Goal: Information Seeking & Learning: Learn about a topic

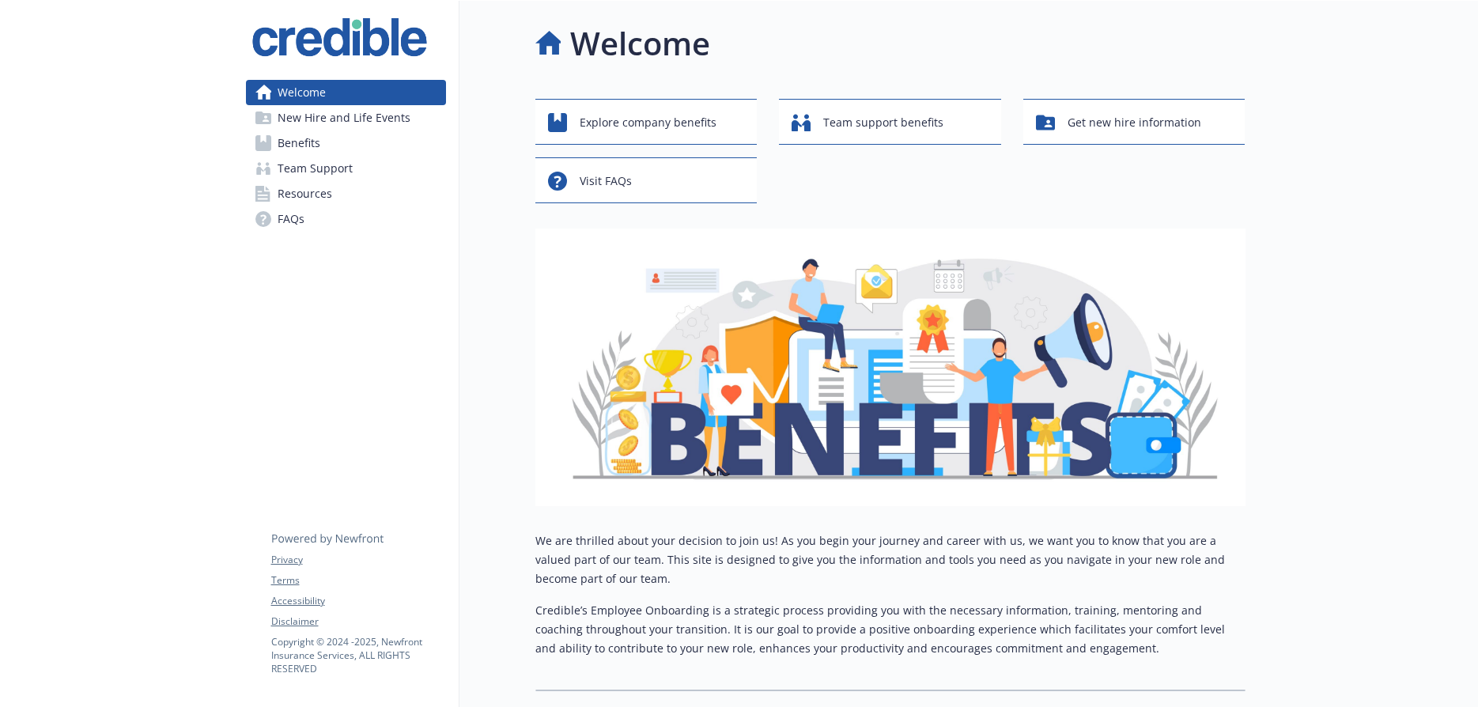
click at [304, 144] on span "Benefits" at bounding box center [299, 142] width 43 height 25
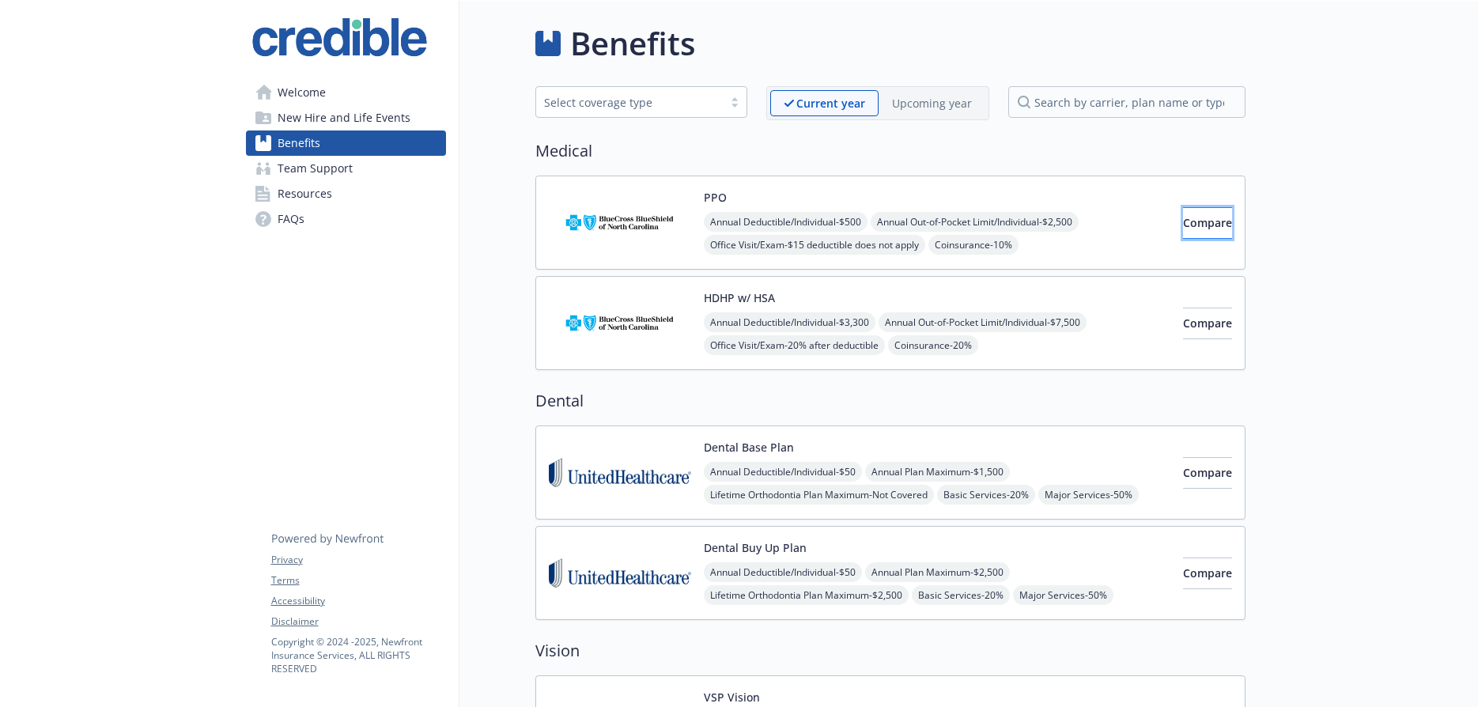
click at [1183, 226] on span "Compare" at bounding box center [1207, 222] width 49 height 15
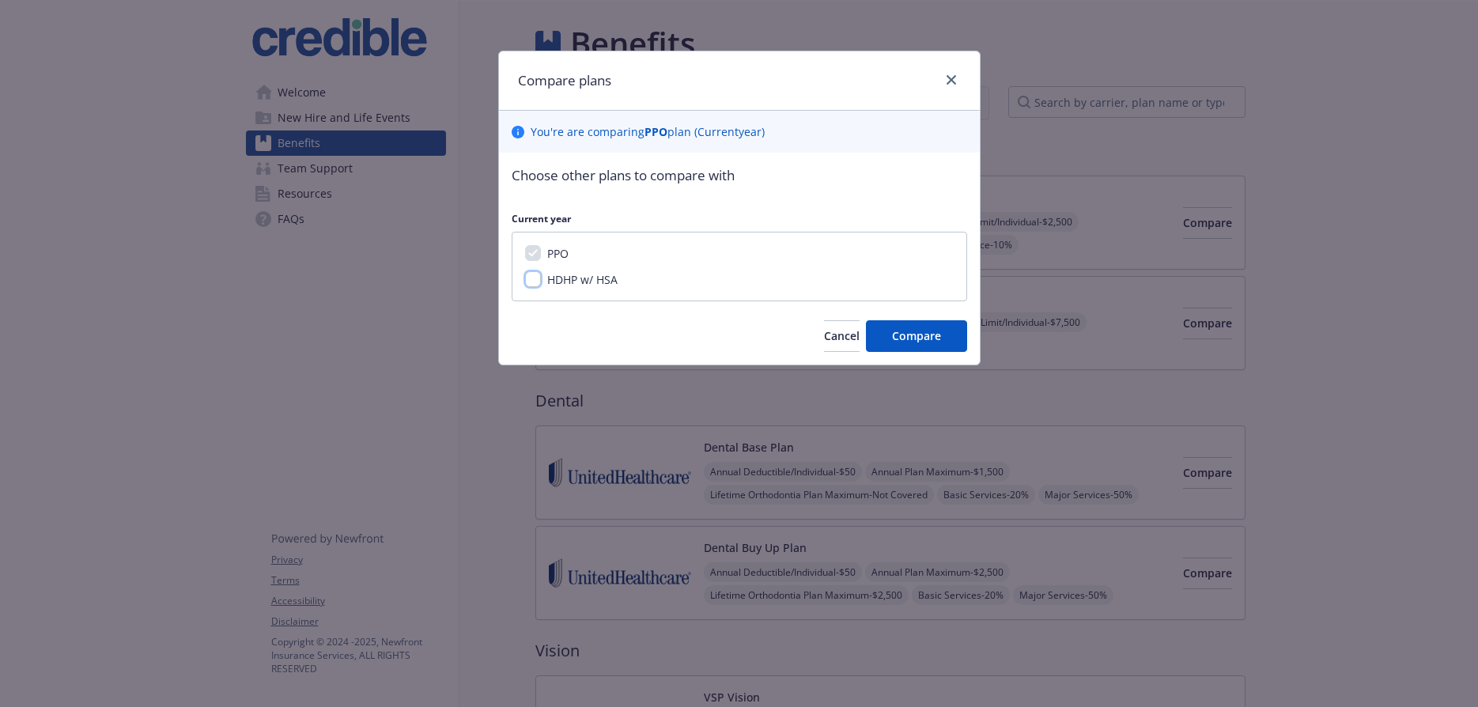
click at [530, 283] on input "HDHP w/ HSA" at bounding box center [533, 279] width 16 height 16
checkbox input "true"
click at [924, 335] on span "Compare" at bounding box center [916, 335] width 49 height 15
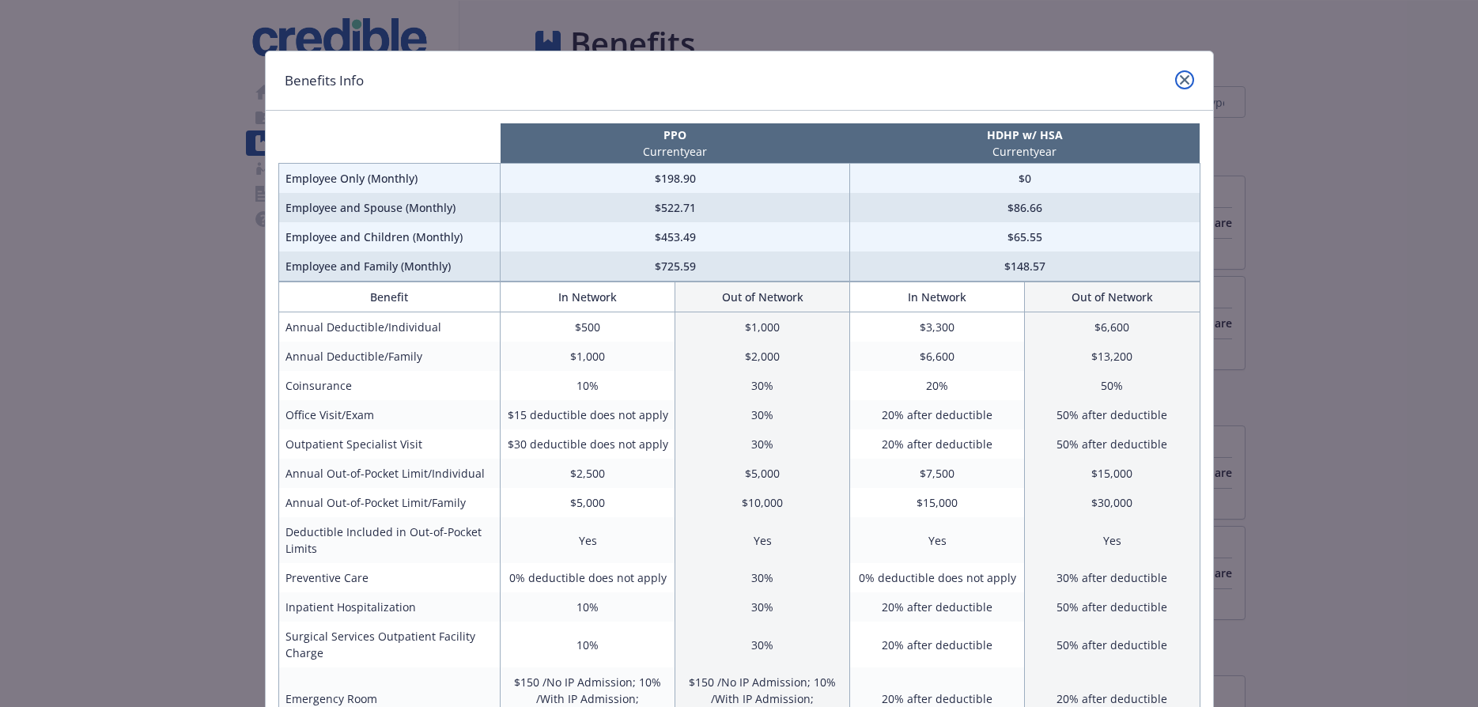
click at [1184, 77] on icon "close" at bounding box center [1184, 79] width 9 height 9
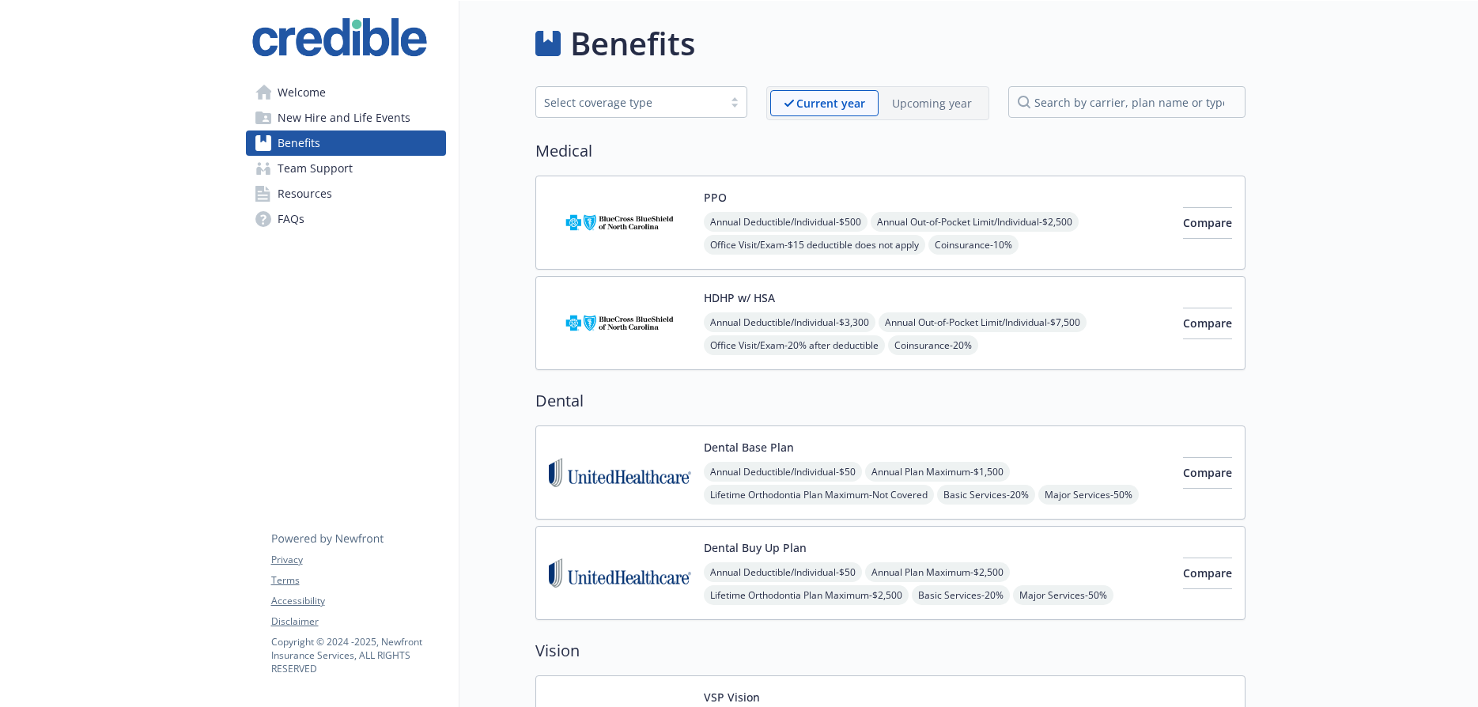
click at [686, 206] on img at bounding box center [620, 222] width 142 height 67
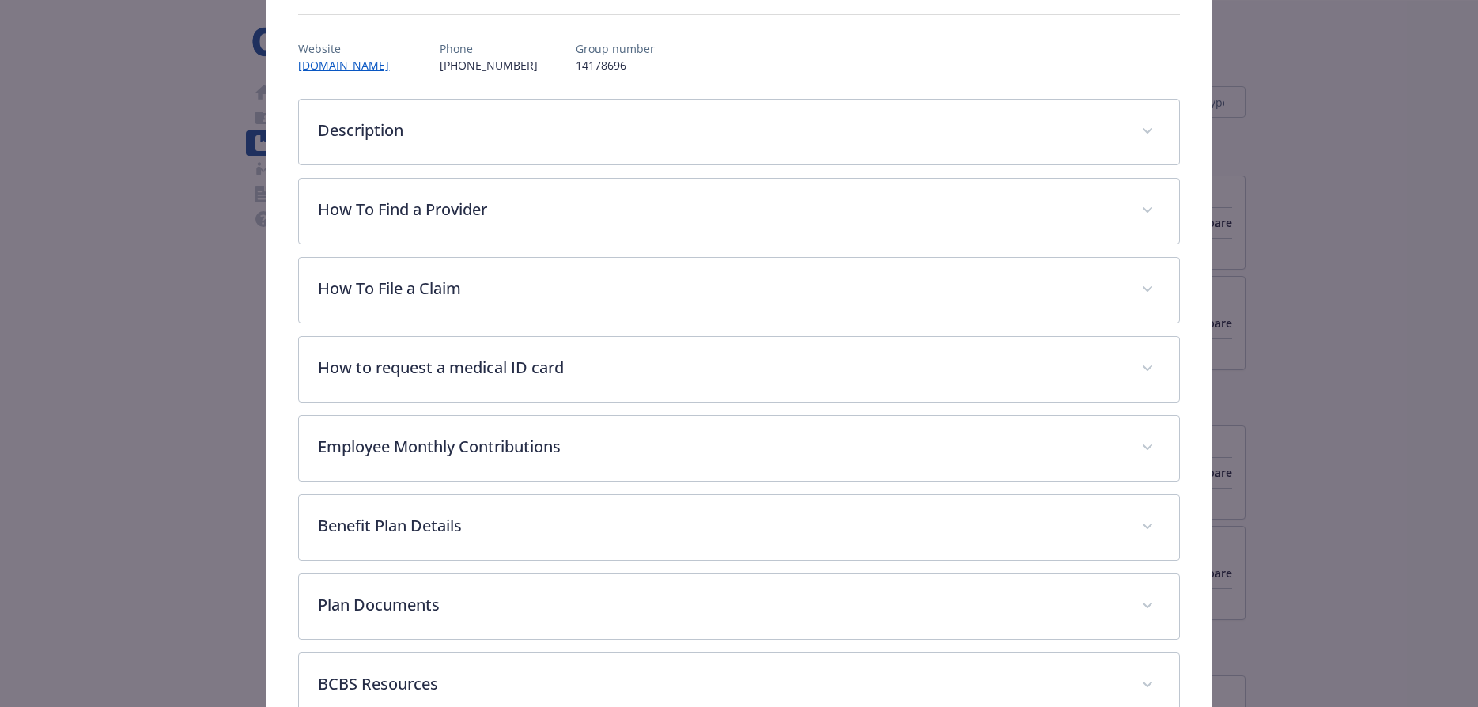
scroll to position [169, 0]
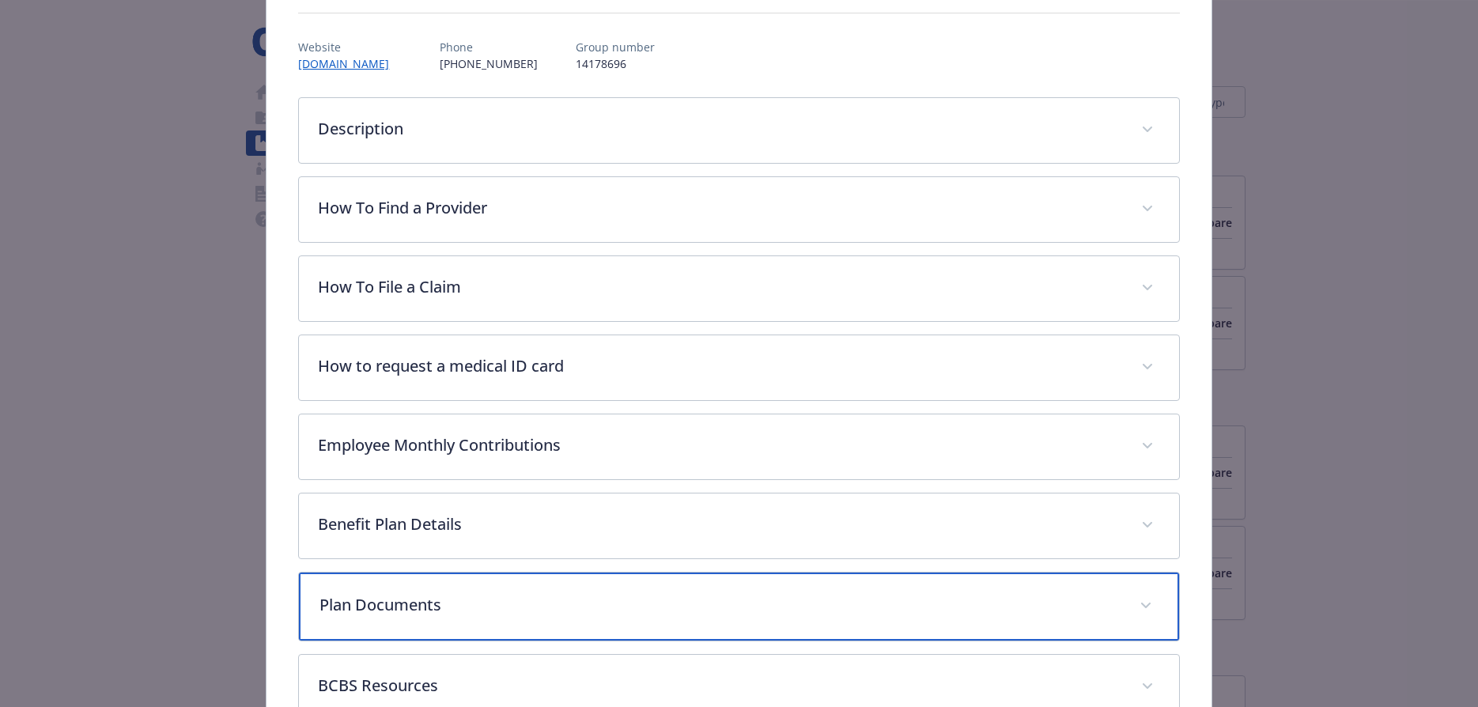
click at [1157, 599] on div "Plan Documents" at bounding box center [738, 607] width 879 height 68
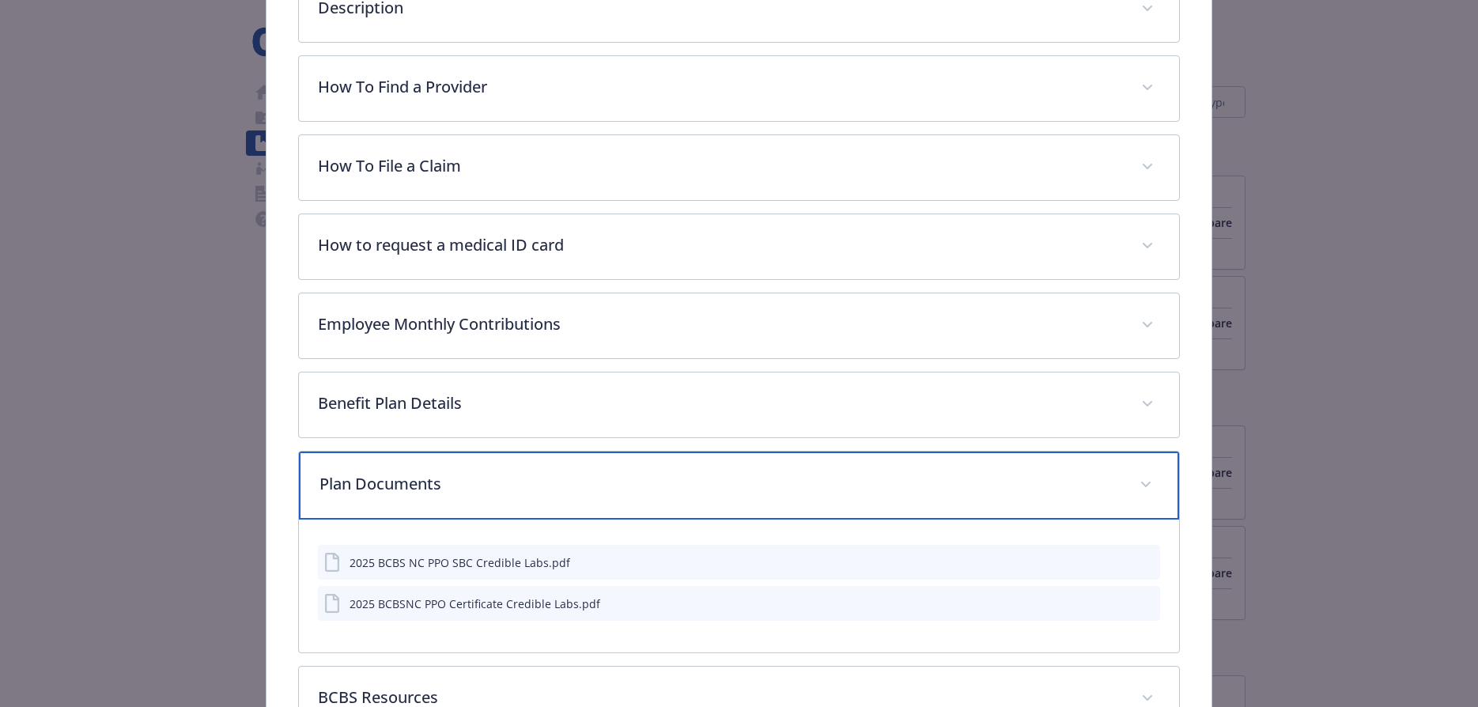
scroll to position [405, 0]
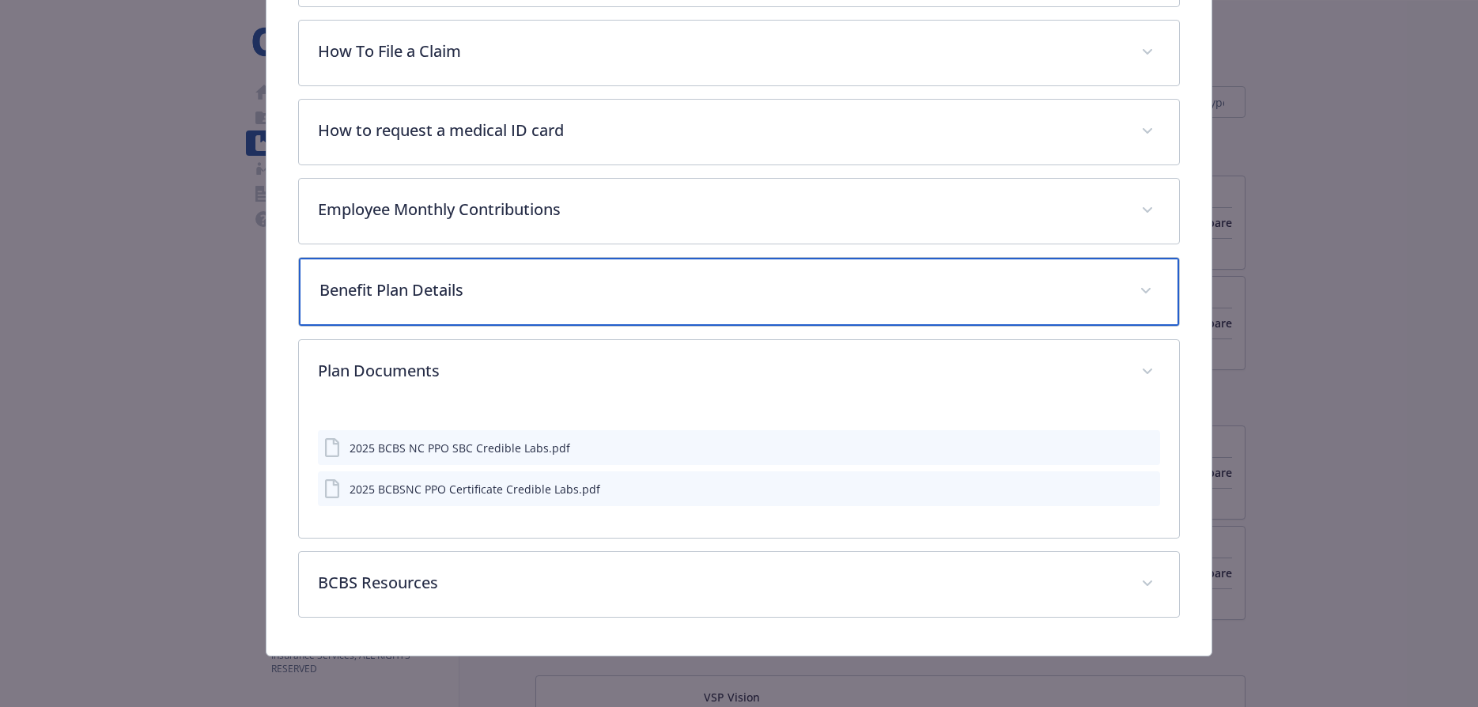
click at [437, 290] on p "Benefit Plan Details" at bounding box center [720, 290] width 800 height 24
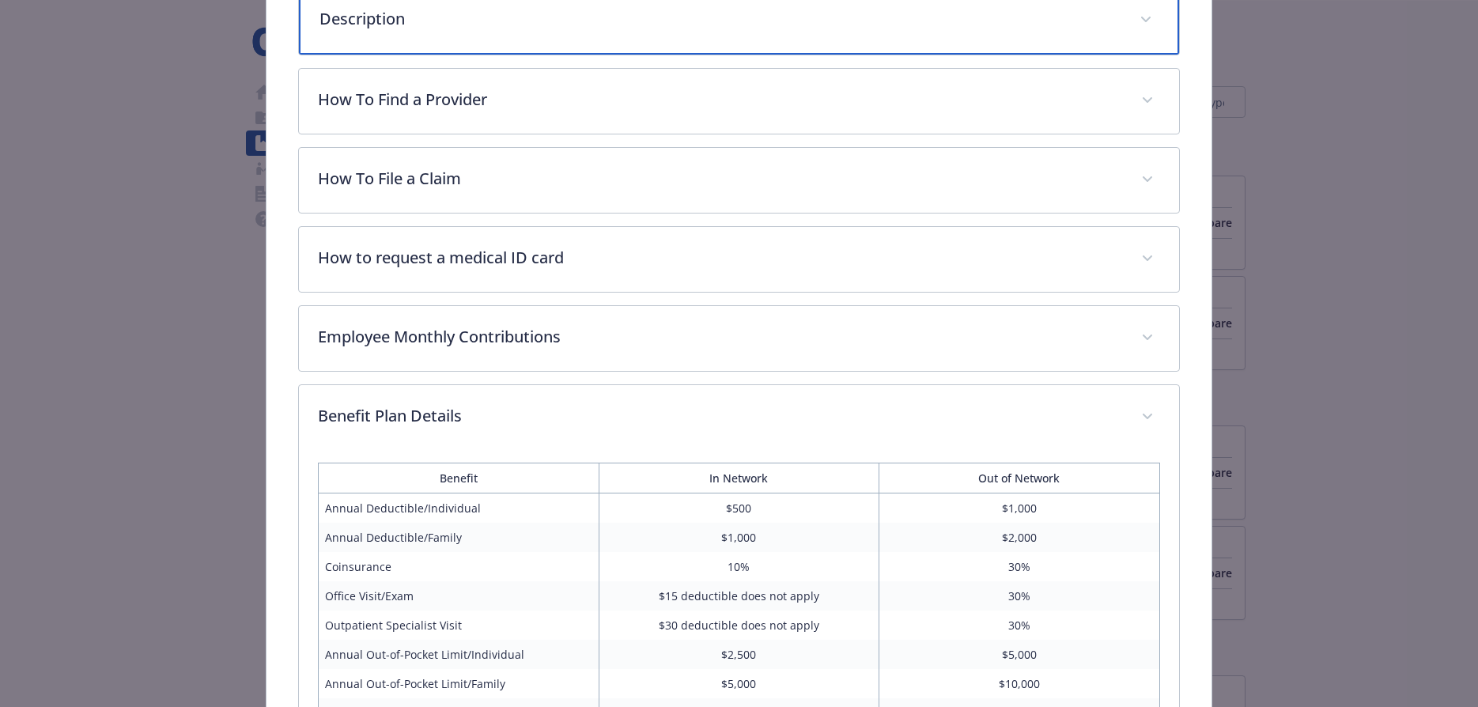
click at [418, 13] on p "Description" at bounding box center [720, 19] width 800 height 24
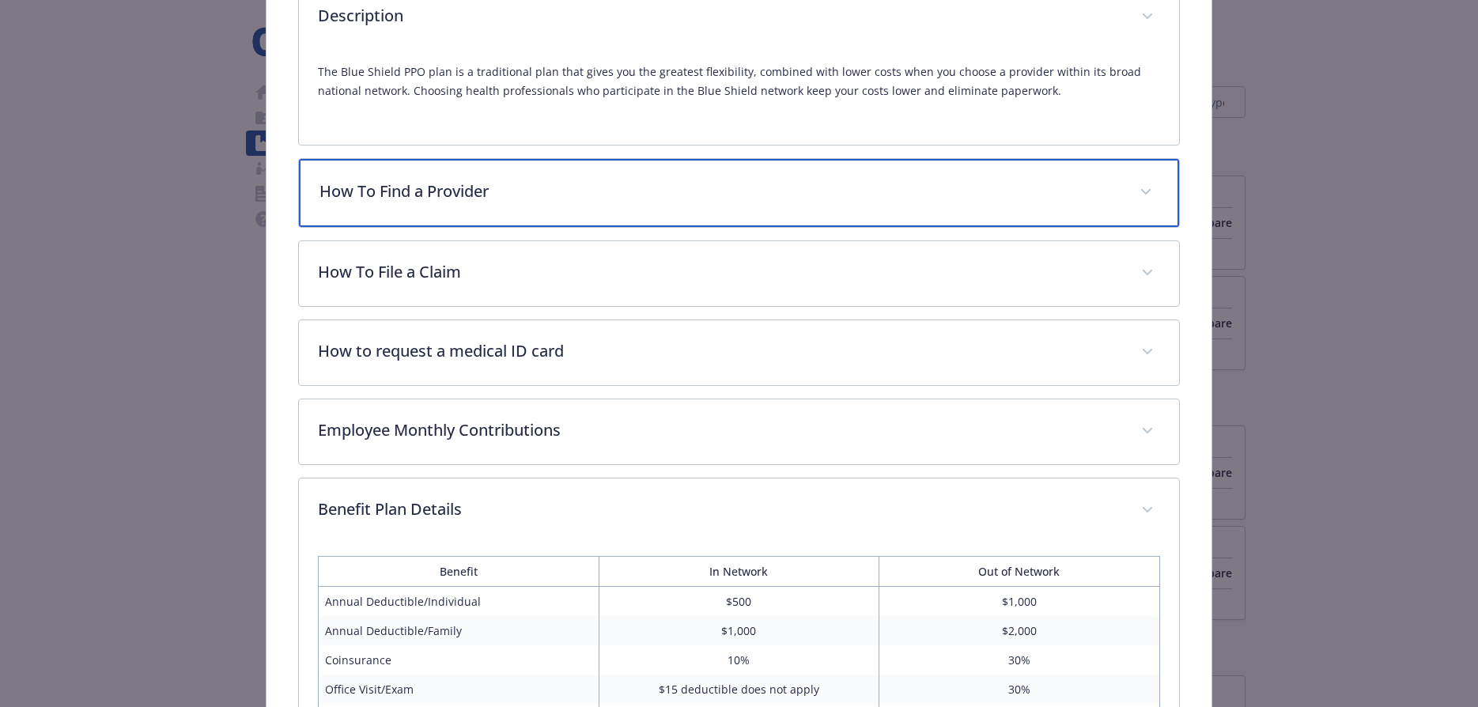
scroll to position [281, 0]
click at [443, 207] on div "How To Find a Provider" at bounding box center [738, 195] width 879 height 68
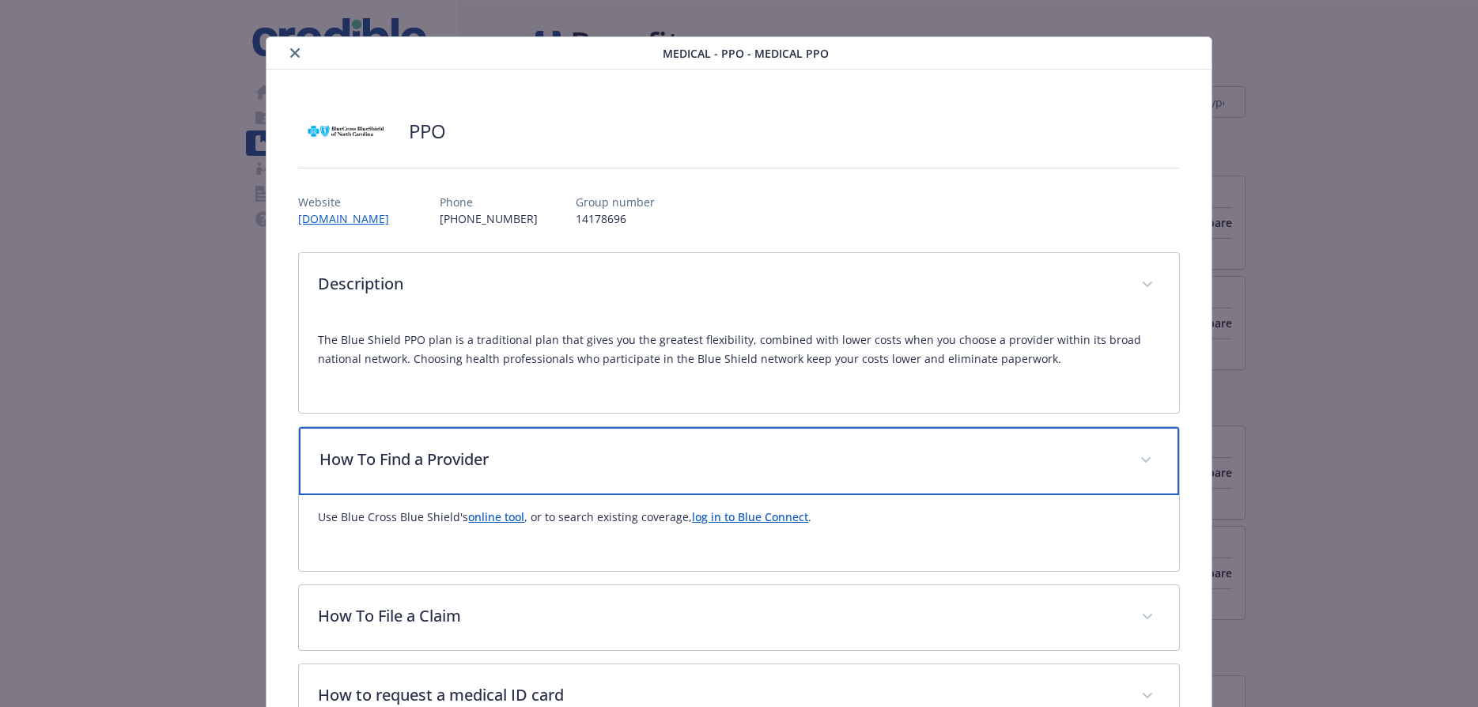
scroll to position [0, 0]
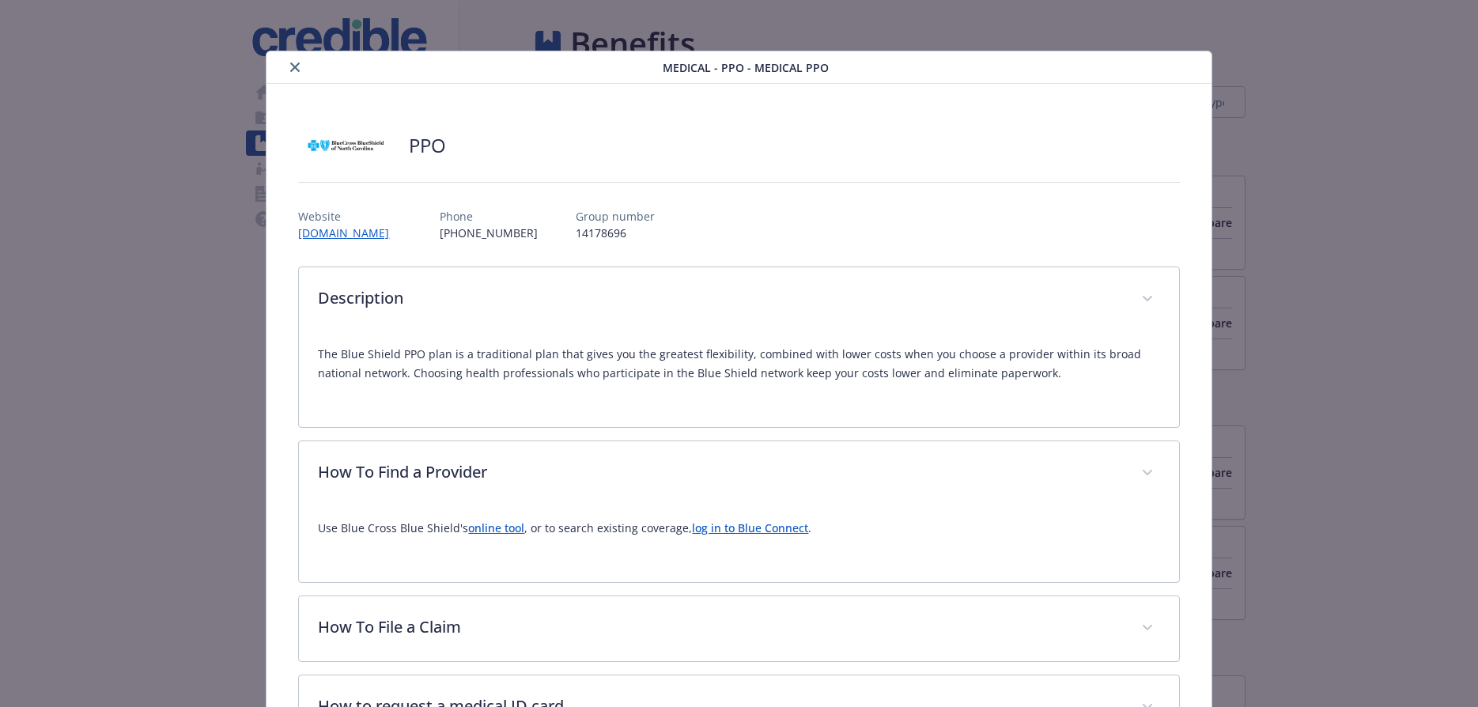
click at [292, 66] on icon "close" at bounding box center [294, 66] width 9 height 9
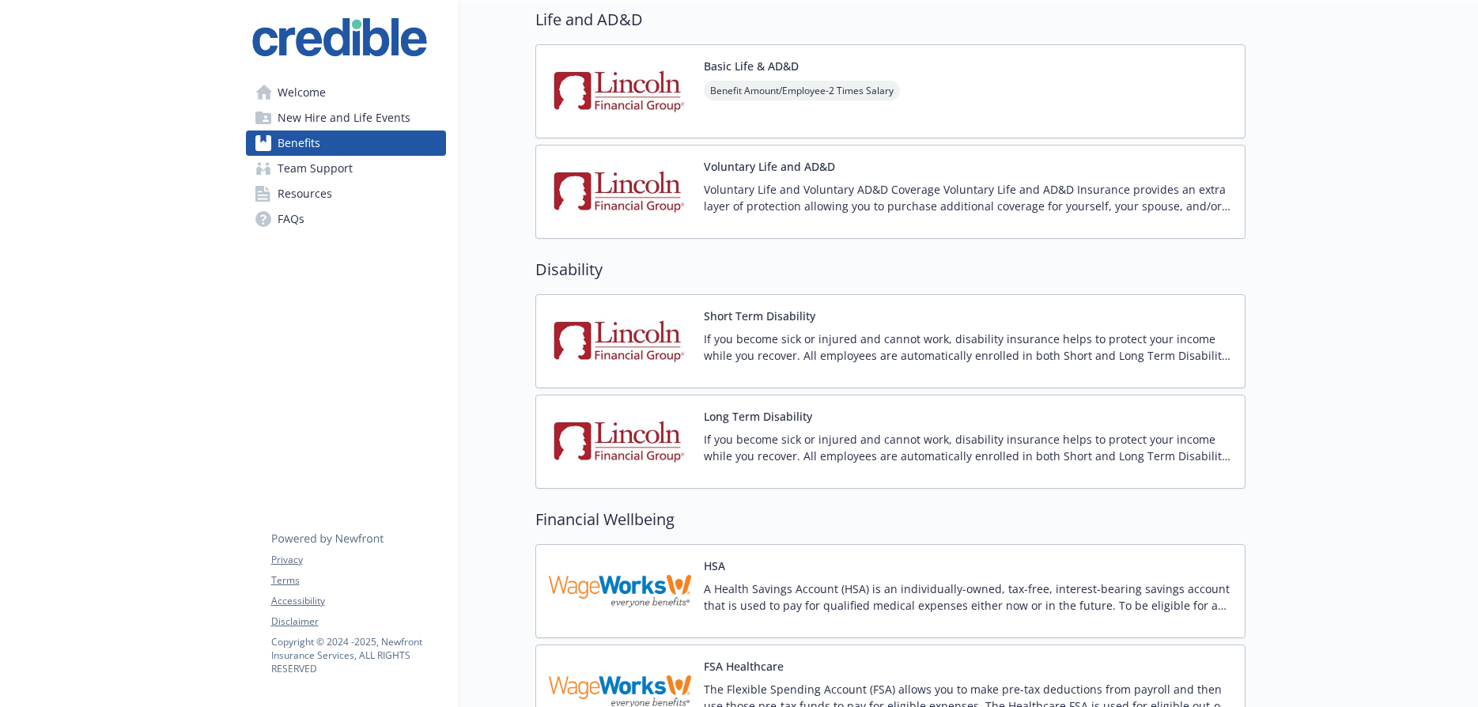
scroll to position [785, 0]
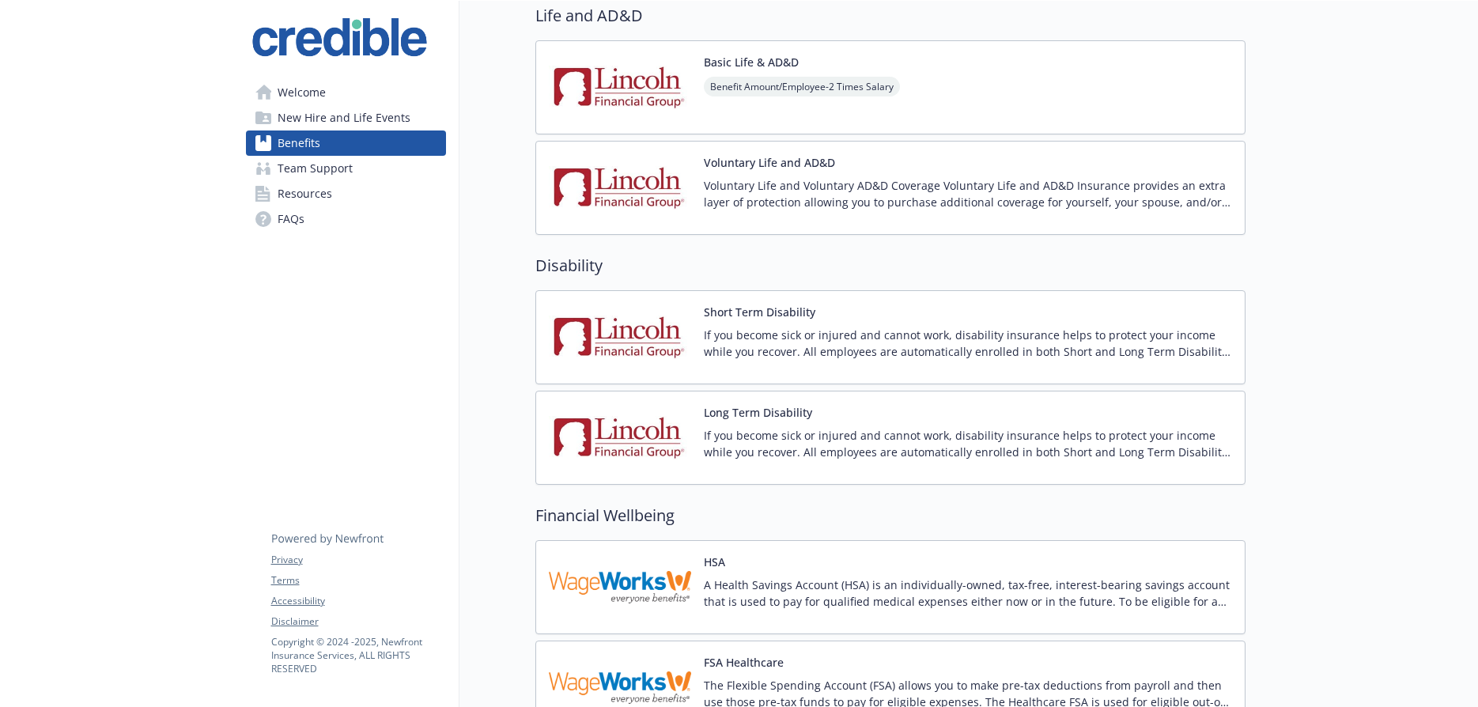
click at [682, 309] on img at bounding box center [620, 337] width 142 height 67
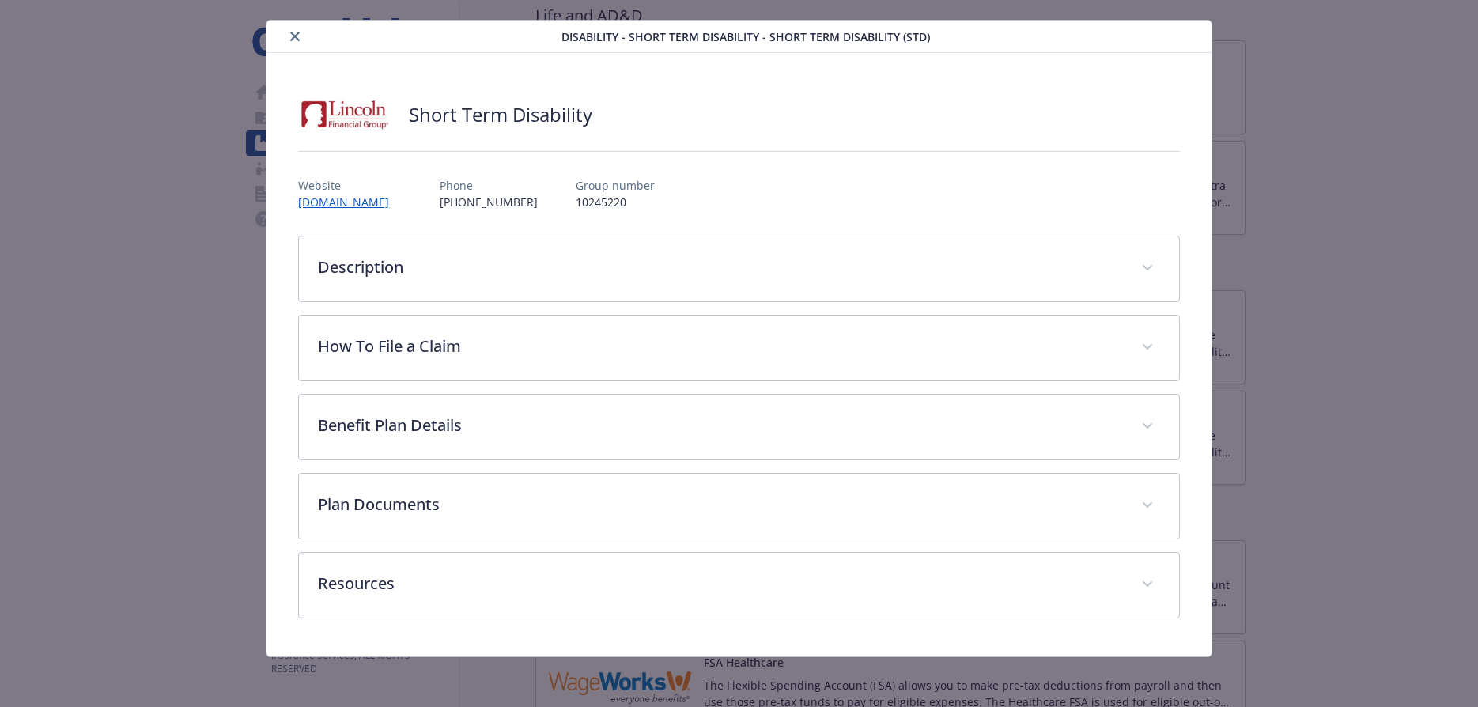
scroll to position [32, 0]
click at [294, 39] on icon "close" at bounding box center [294, 35] width 9 height 9
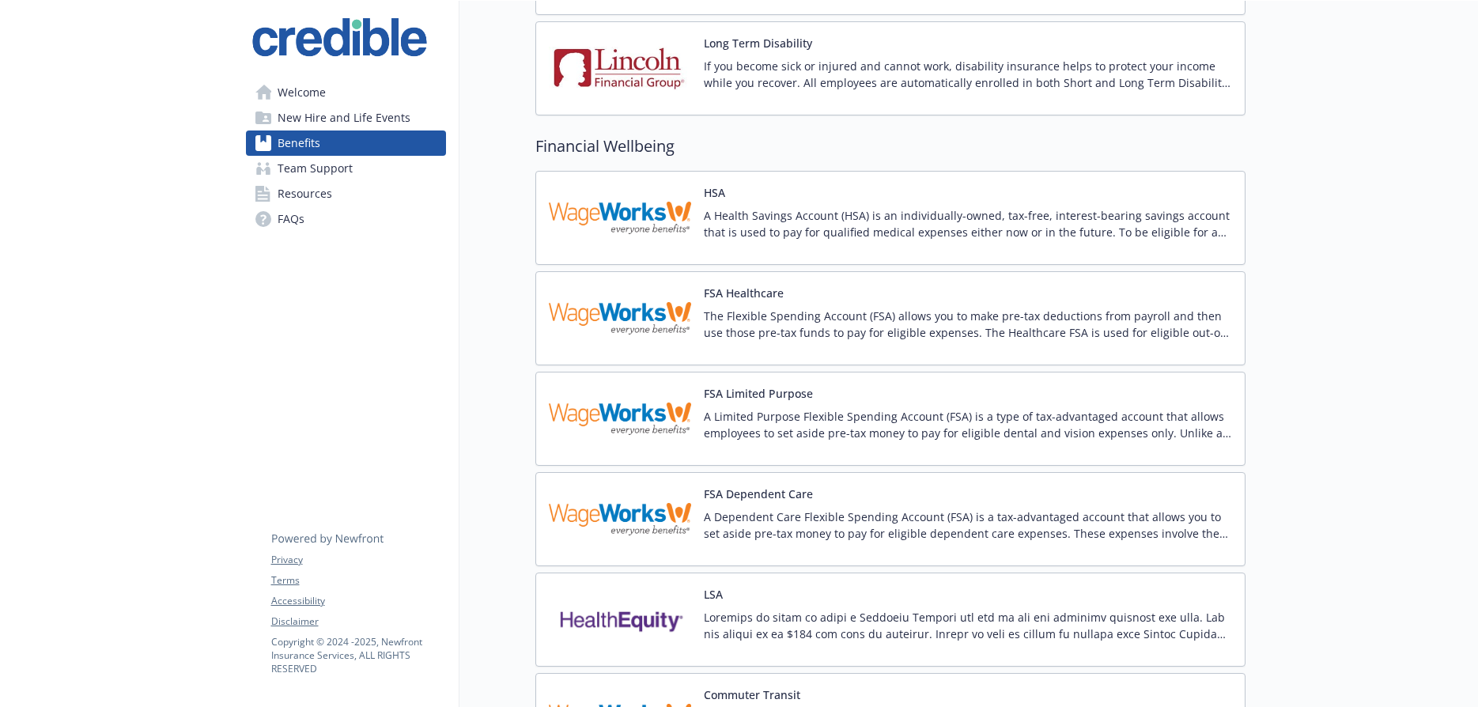
scroll to position [1153, 0]
click at [752, 206] on div "HSA A Health Savings Account (HSA) is an individually-owned, tax-free, interest…" at bounding box center [968, 218] width 528 height 67
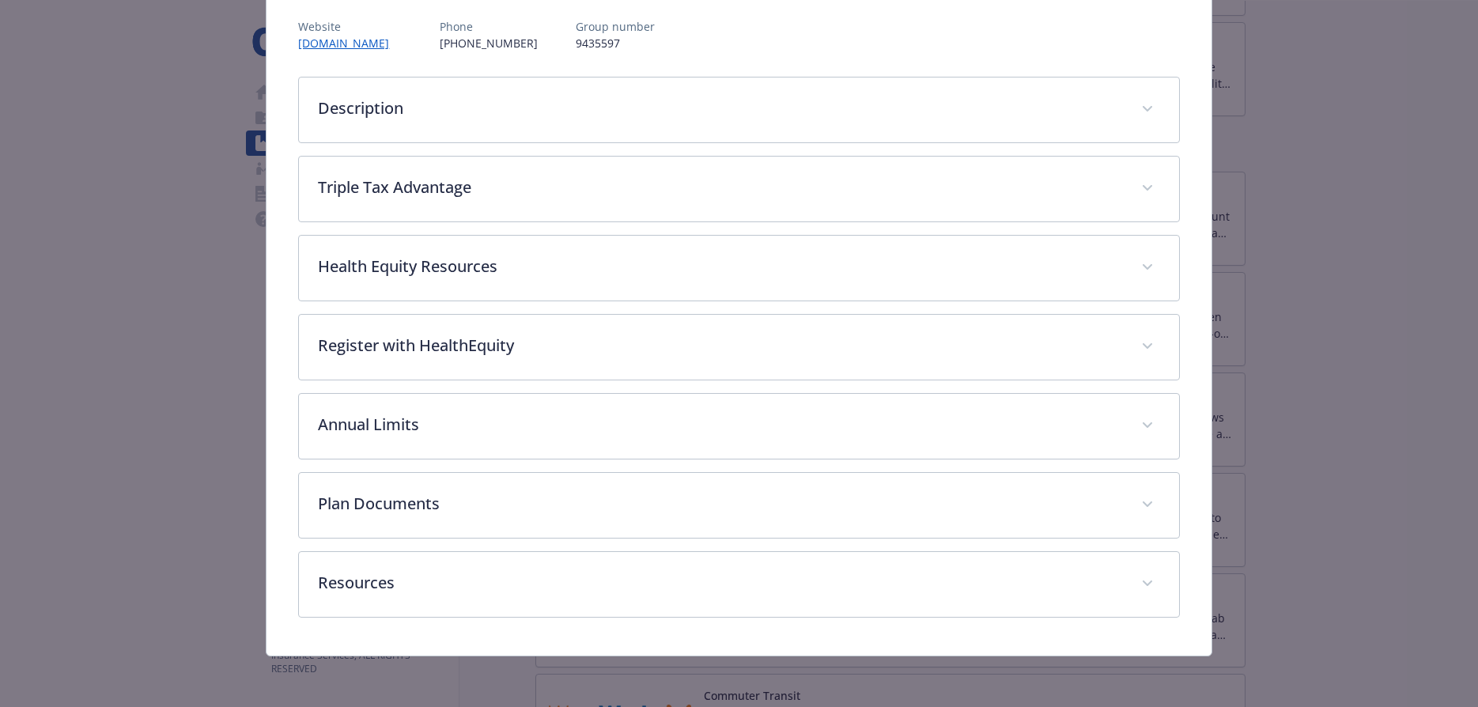
scroll to position [187, 0]
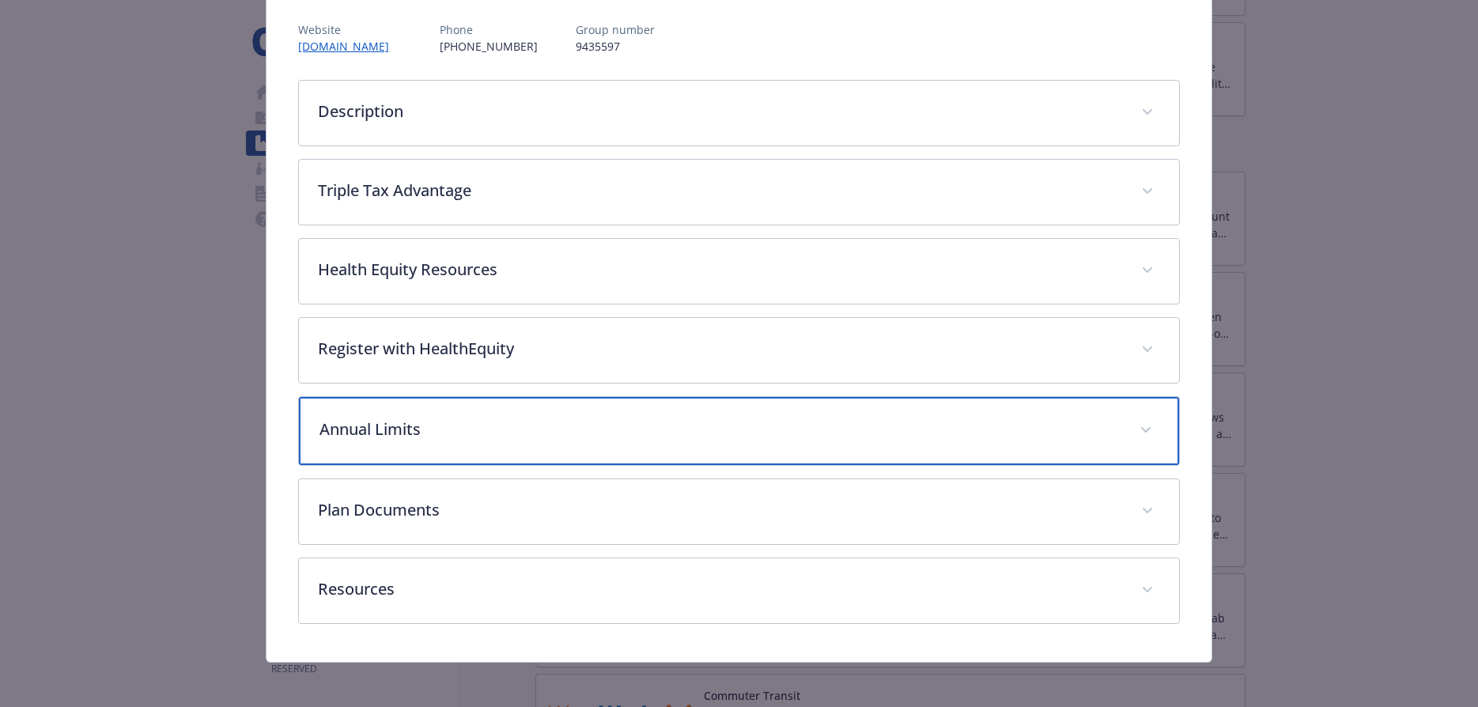
drag, startPoint x: 1148, startPoint y: 423, endPoint x: 1137, endPoint y: 419, distance: 11.0
click at [1148, 424] on span "details for plan Financial Wellbeing - HSA - Health Savings Account" at bounding box center [1145, 430] width 25 height 25
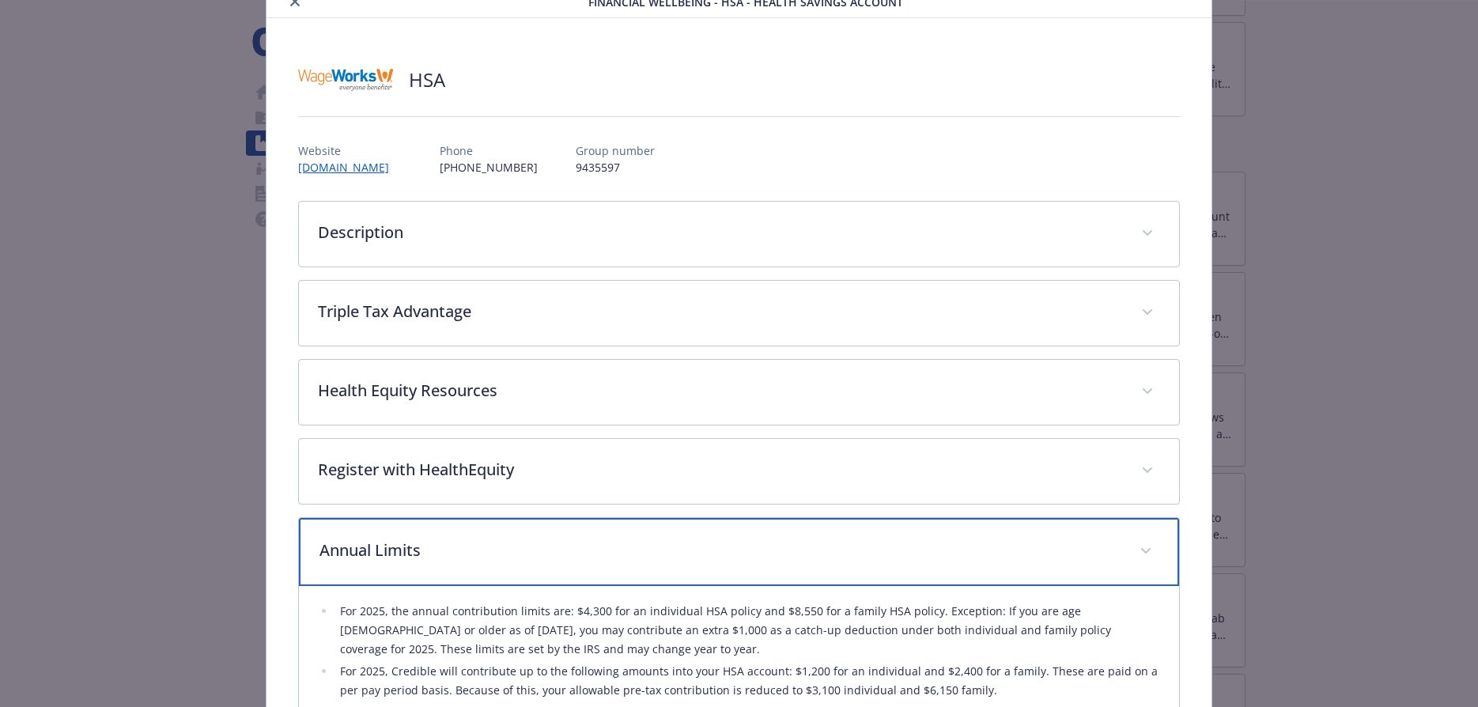
scroll to position [0, 0]
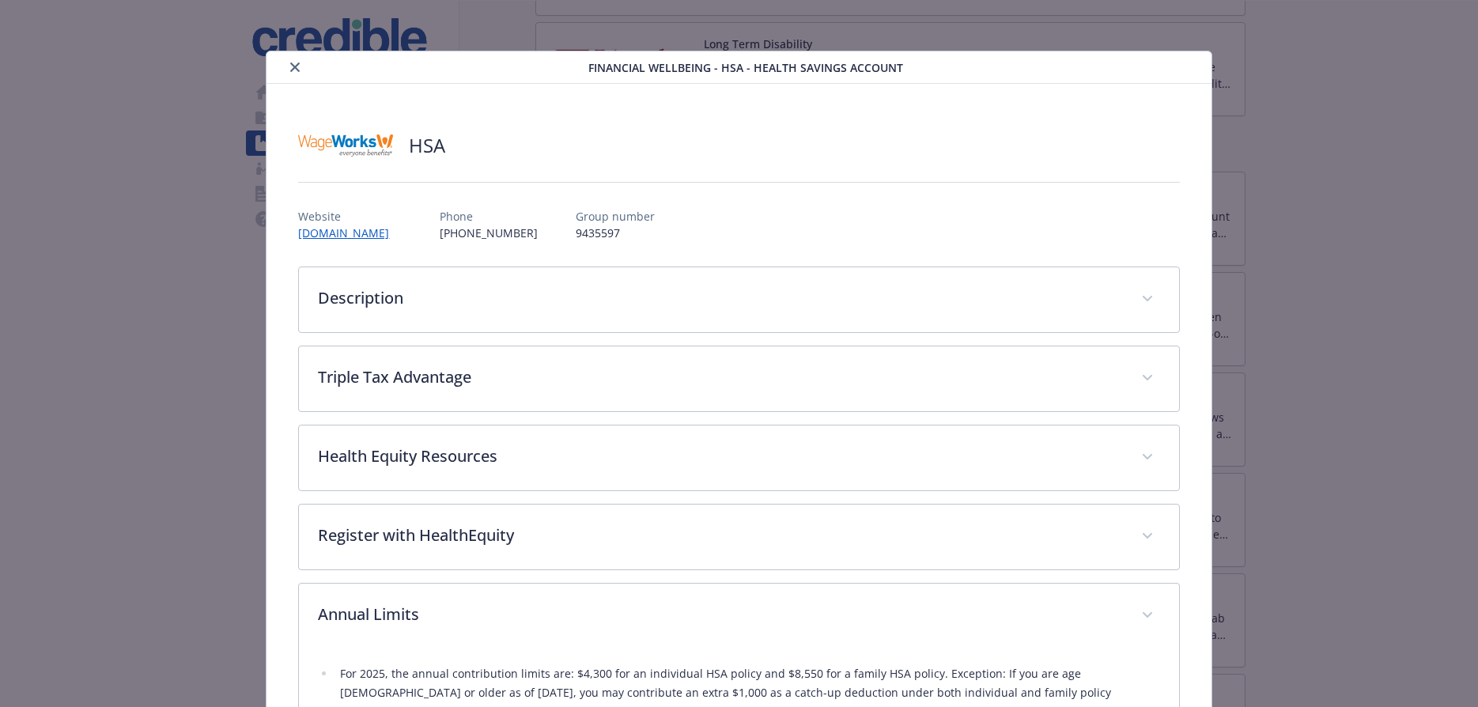
click at [294, 64] on icon "close" at bounding box center [294, 66] width 9 height 9
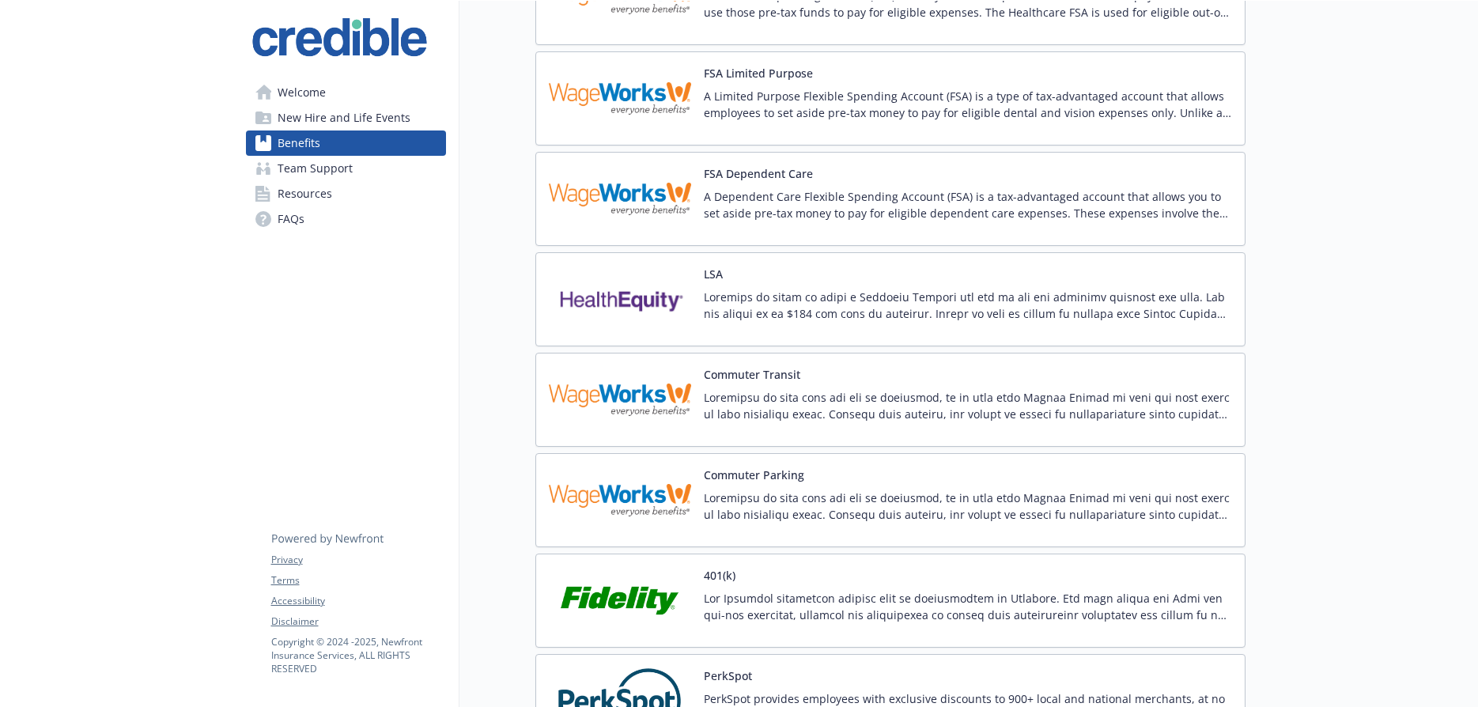
scroll to position [1477, 0]
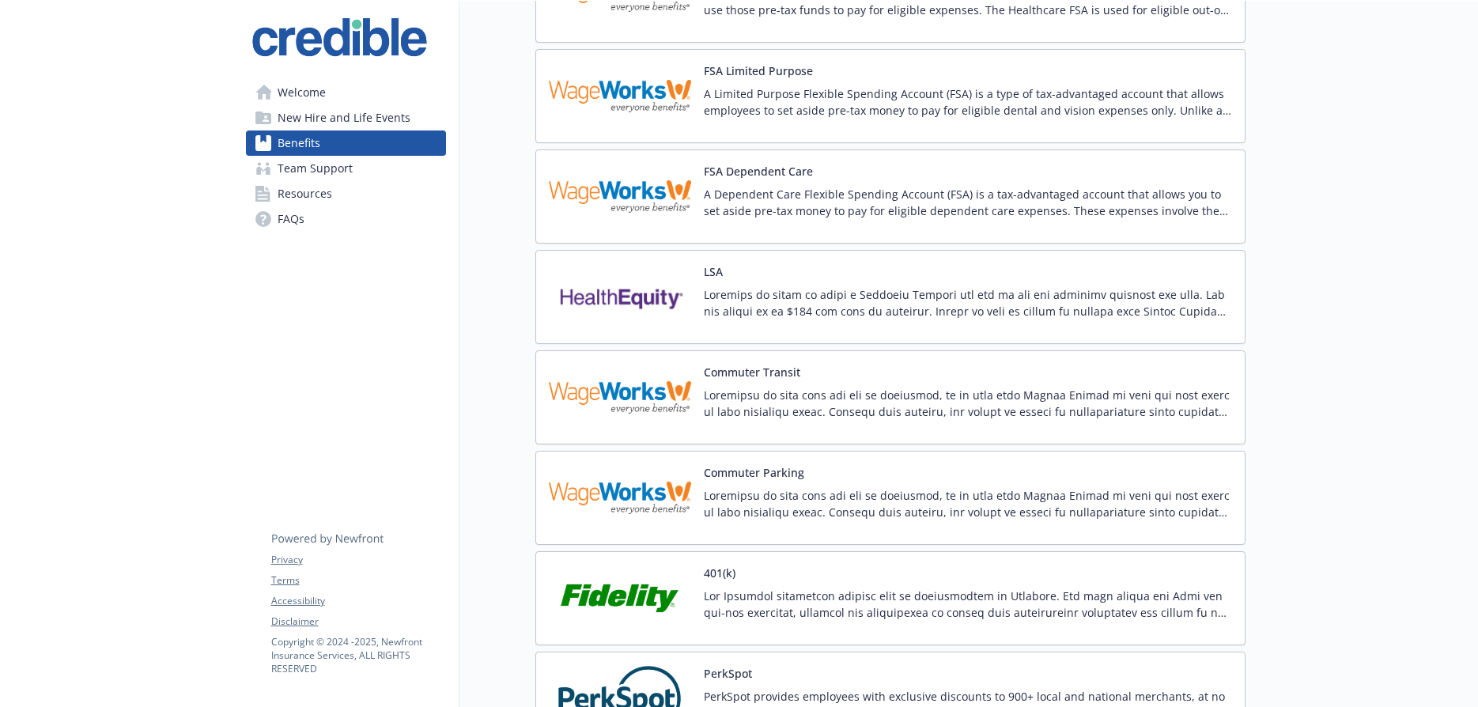
click at [683, 306] on img at bounding box center [620, 296] width 142 height 67
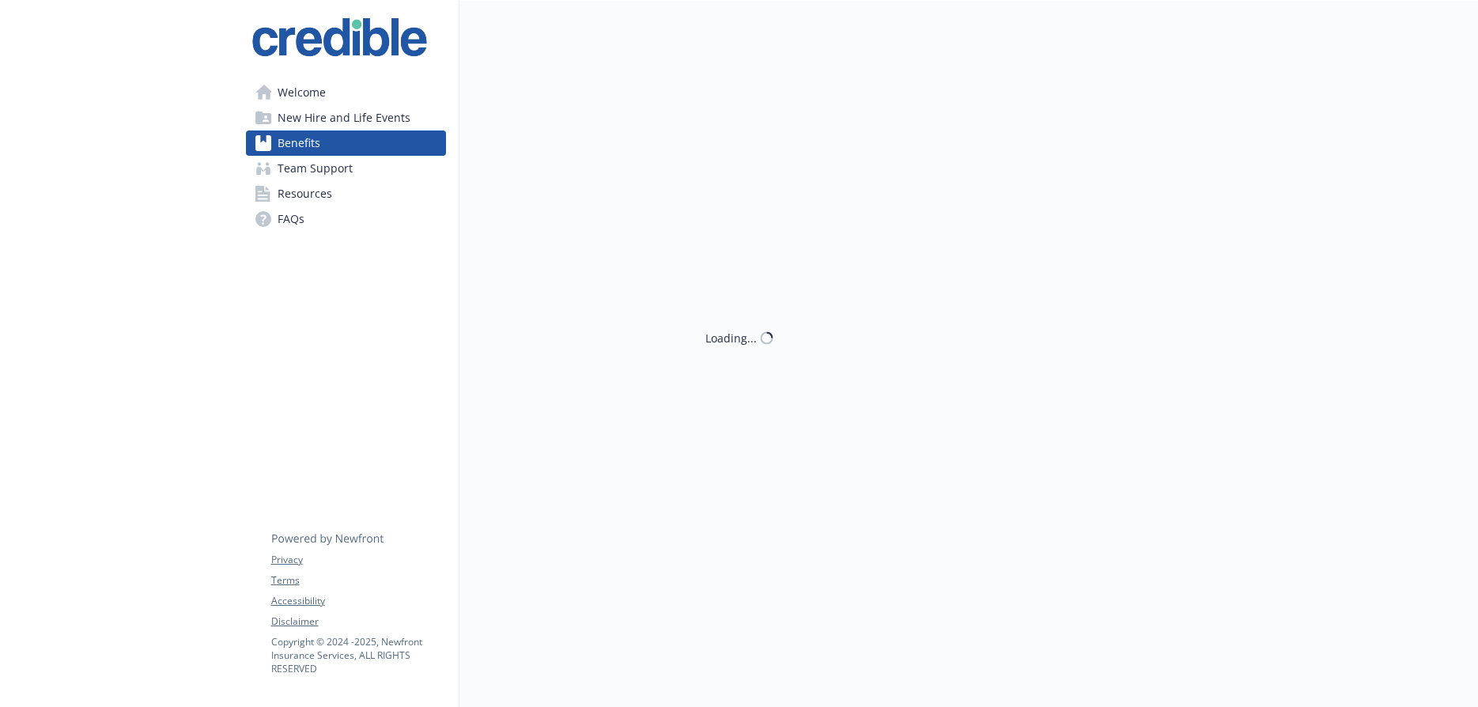
scroll to position [1477, 0]
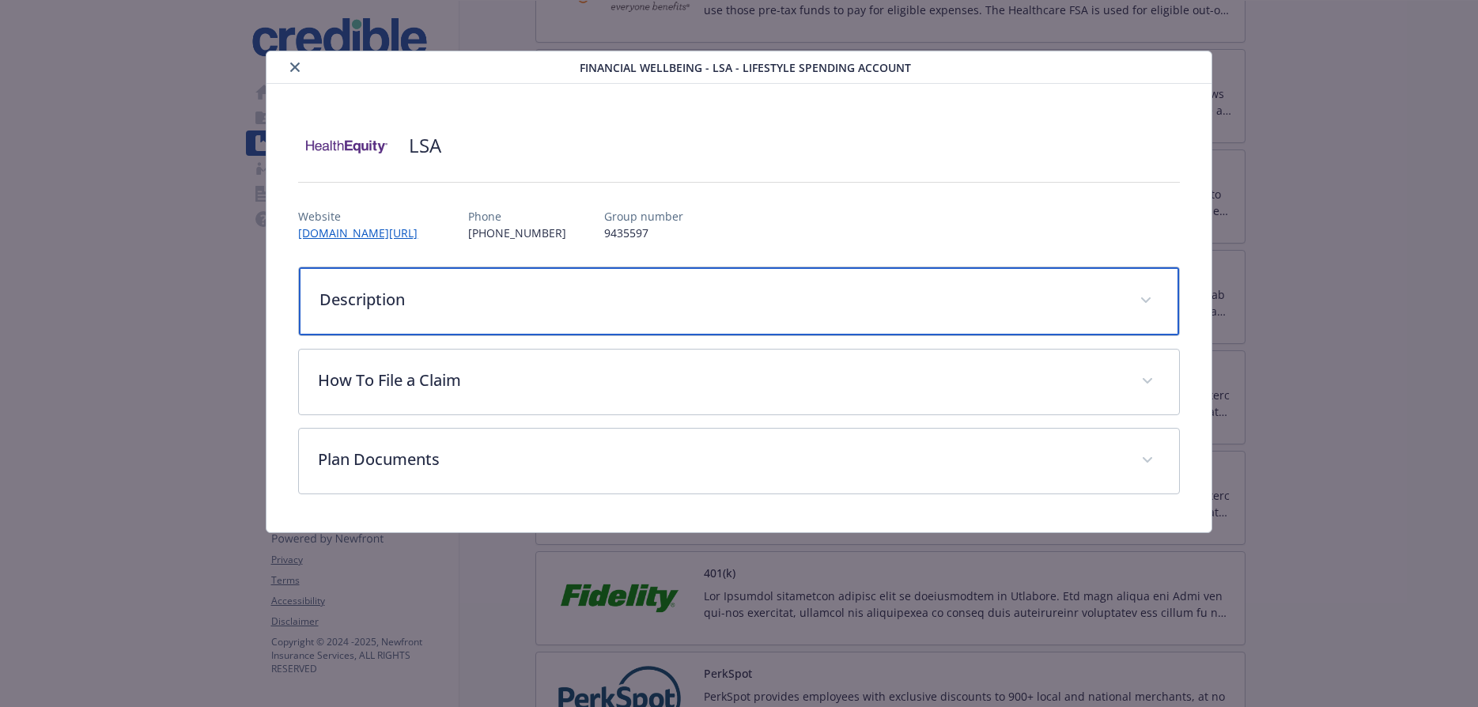
click at [1148, 297] on icon "details for plan Financial Wellbeing - LSA - Lifestyle Spending Account" at bounding box center [1145, 300] width 9 height 6
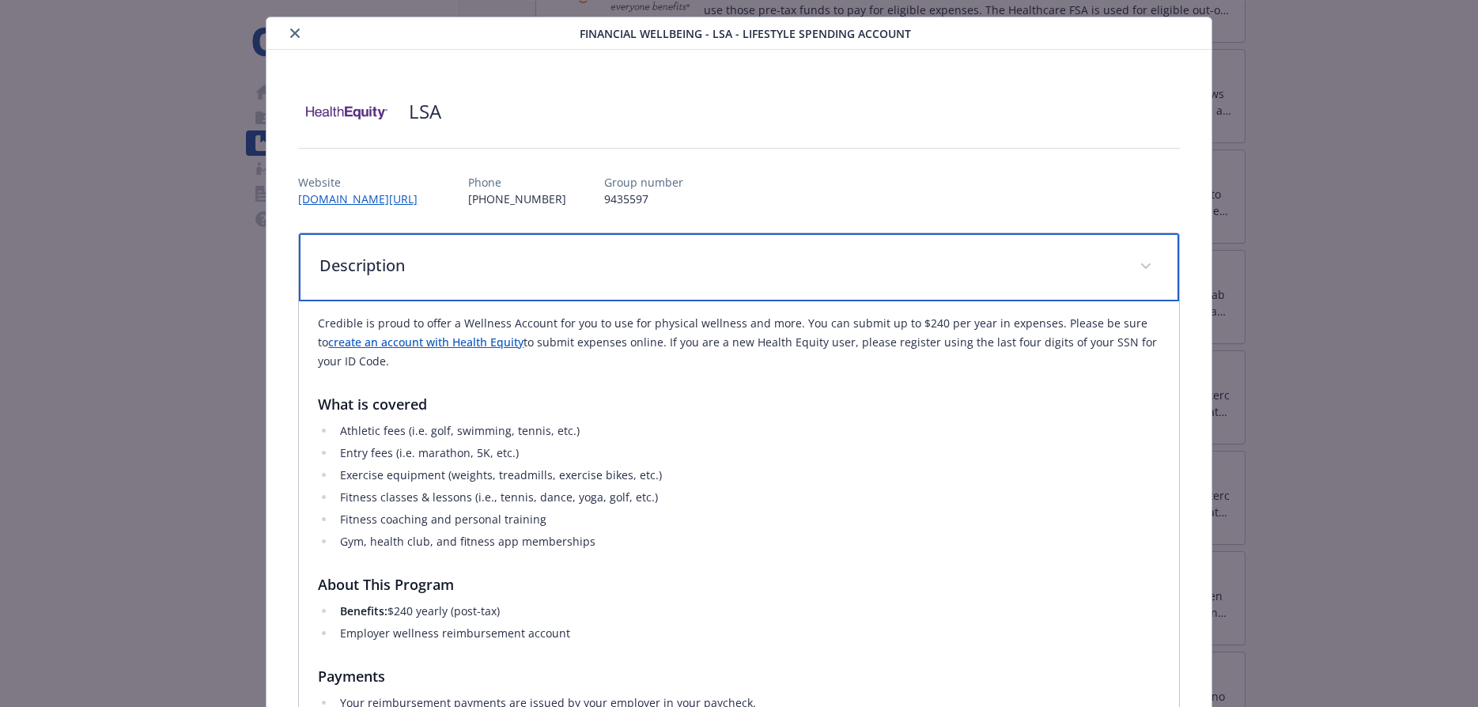
scroll to position [32, 0]
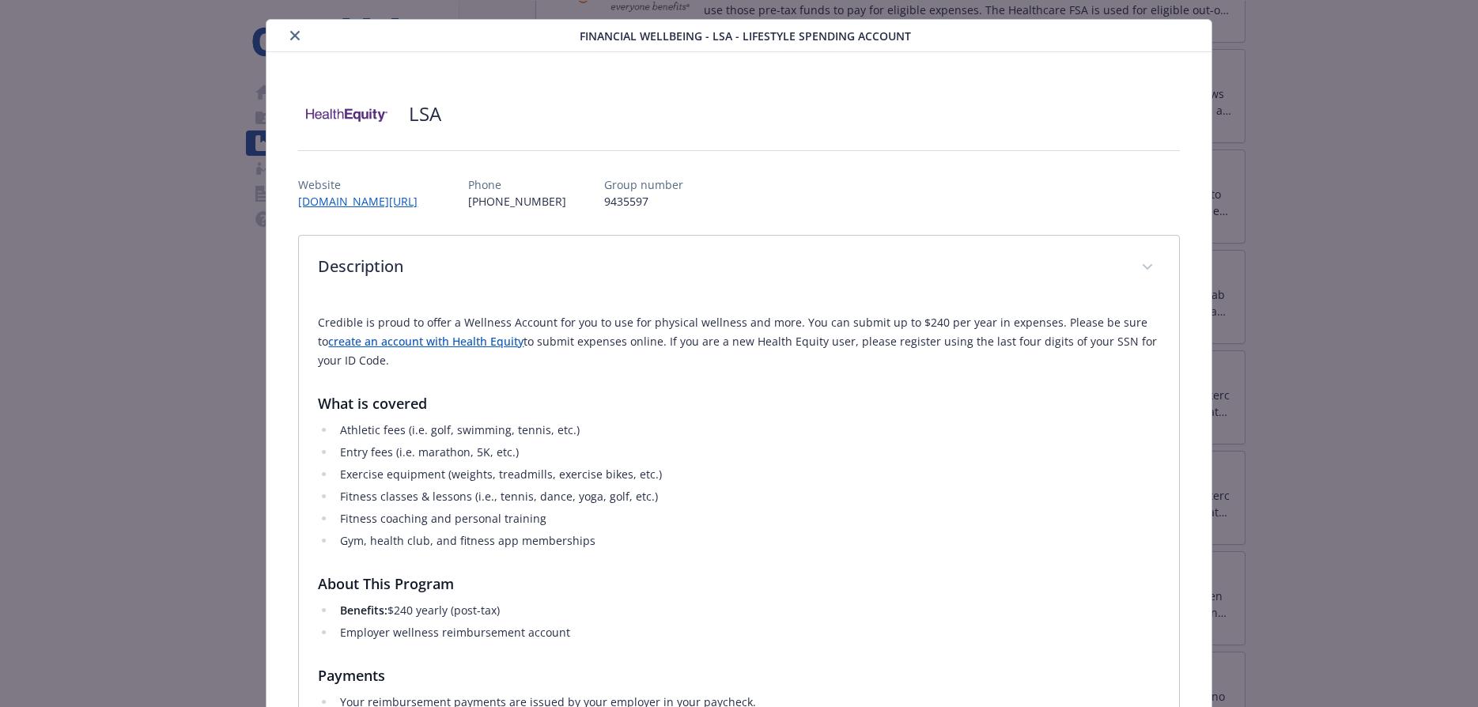
click at [293, 37] on icon "close" at bounding box center [294, 35] width 9 height 9
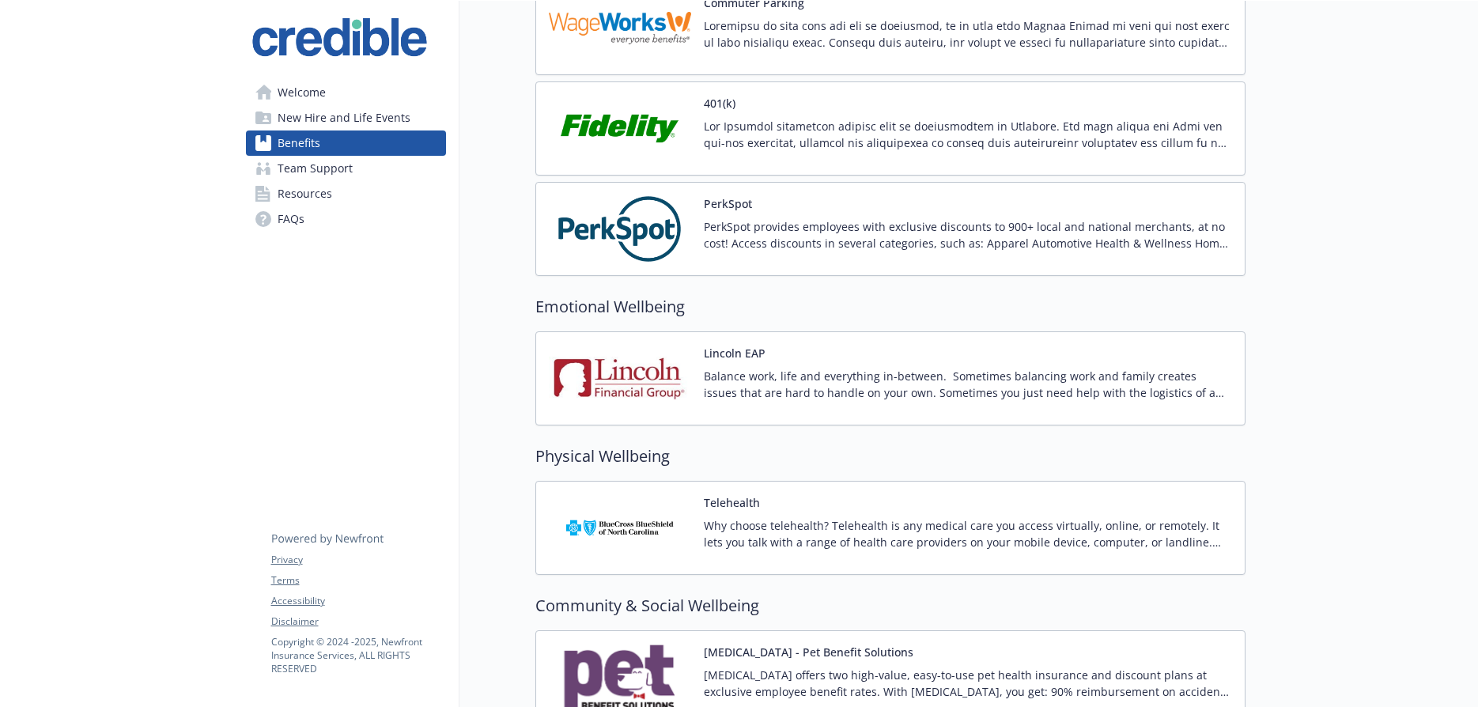
scroll to position [2078, 0]
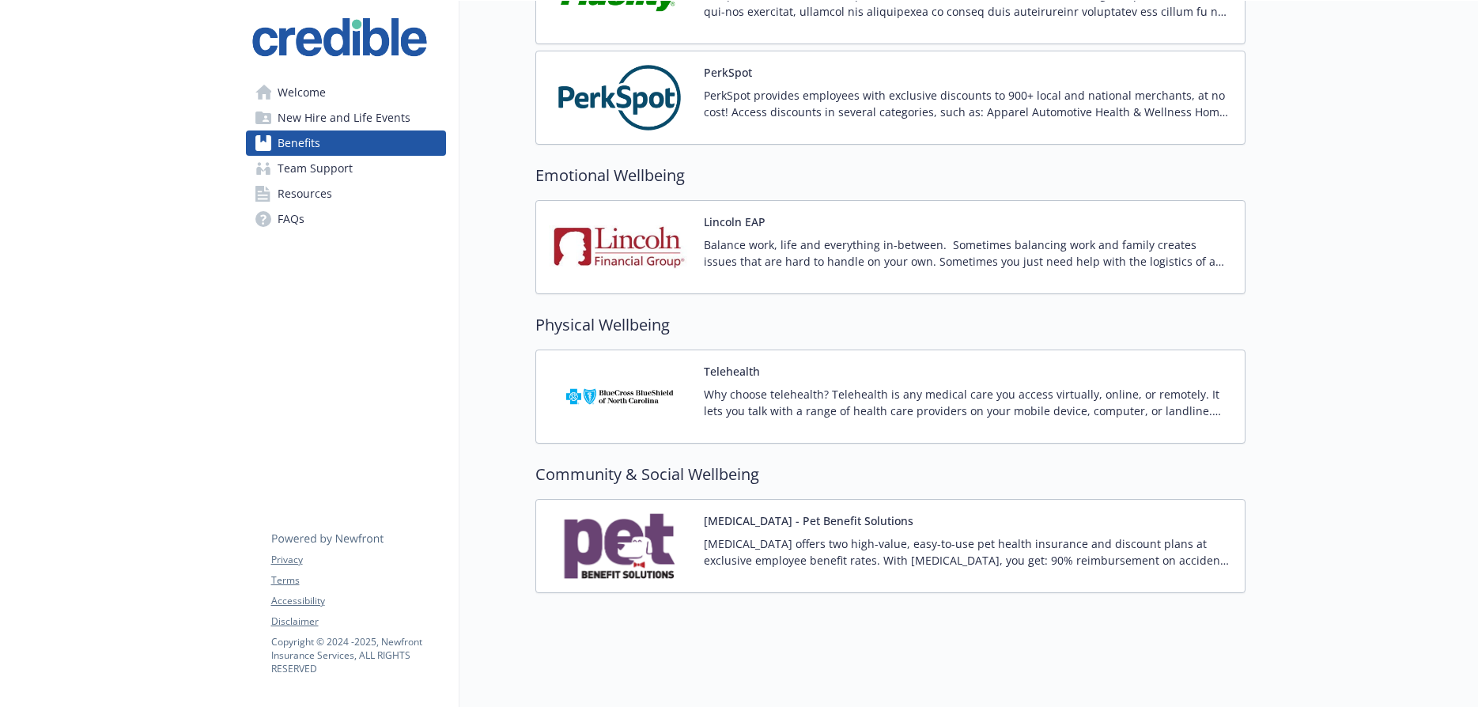
click at [687, 257] on img at bounding box center [620, 247] width 142 height 67
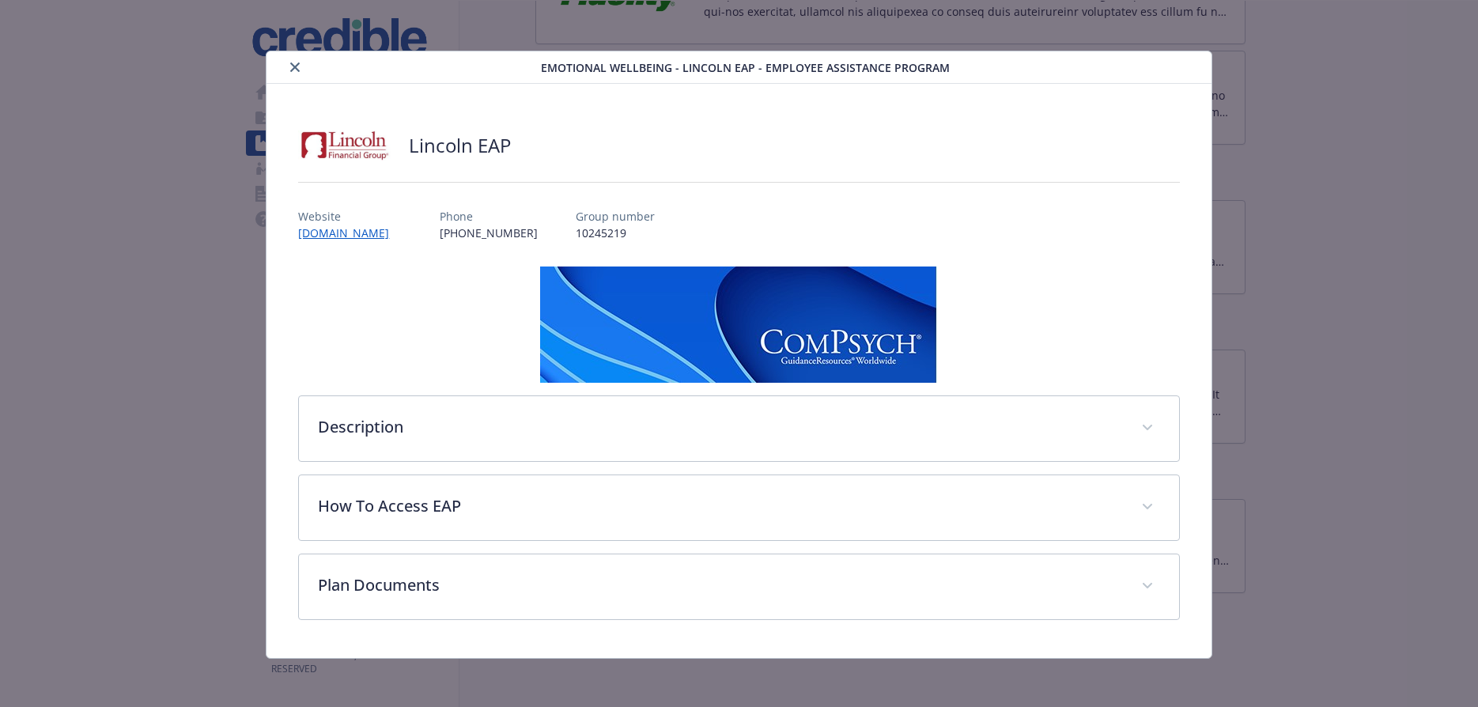
scroll to position [2, 0]
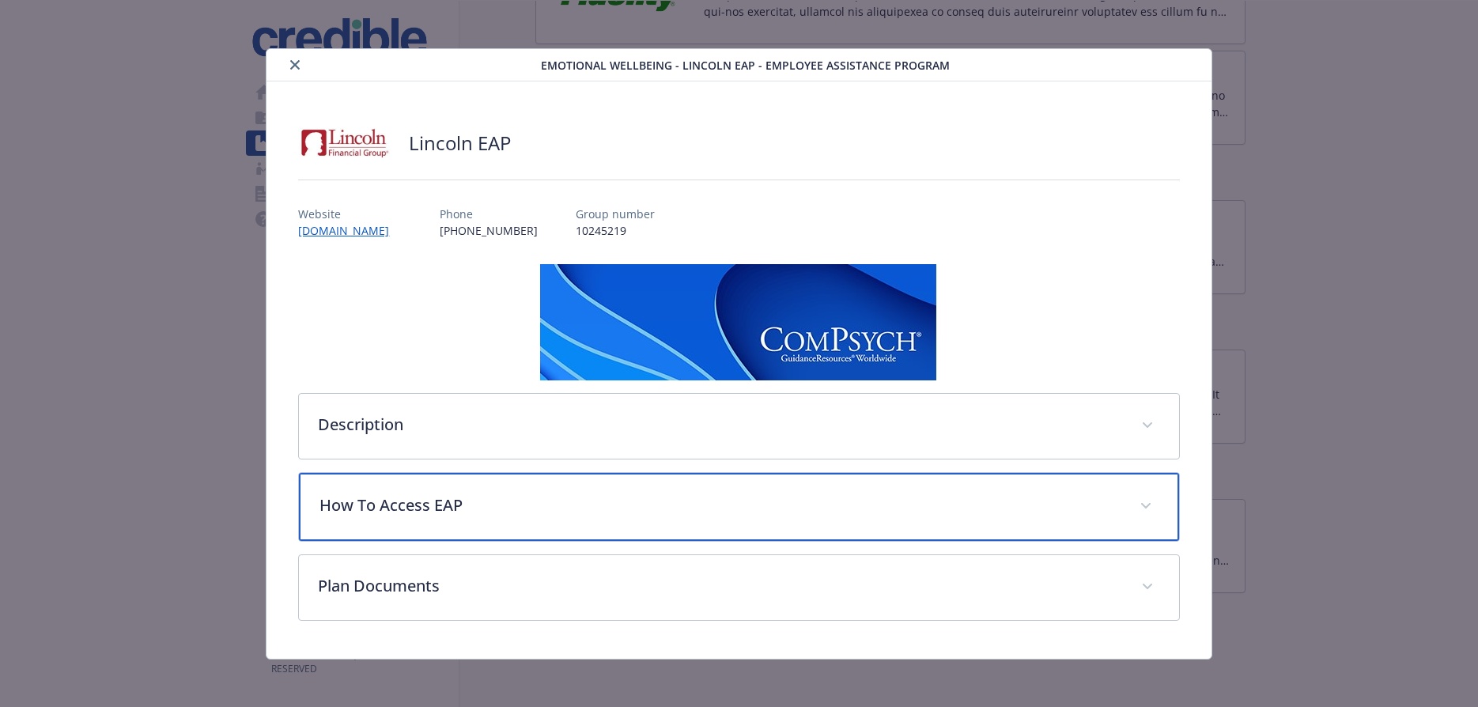
click at [1142, 495] on span "details for plan Emotional Wellbeing - Lincoln EAP - Employee Assistance Program" at bounding box center [1145, 506] width 25 height 25
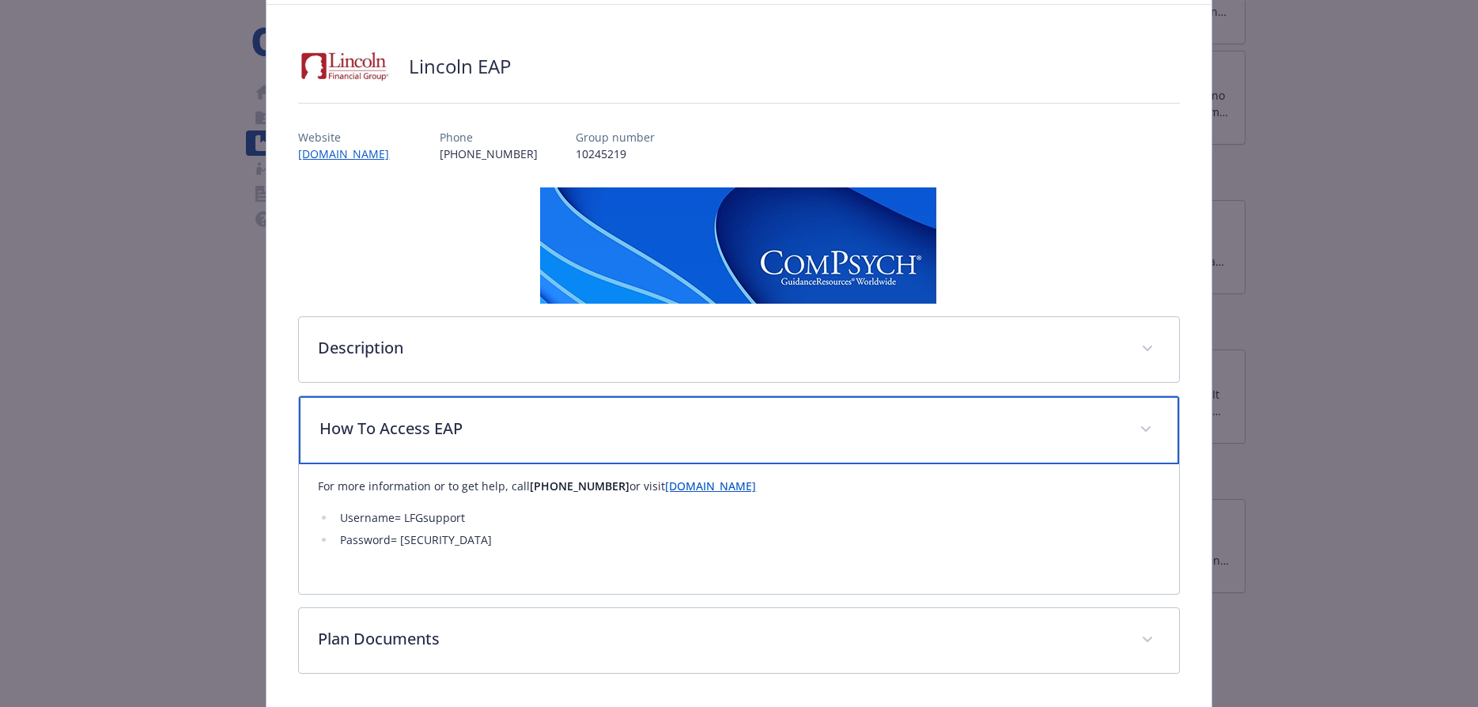
scroll to position [135, 0]
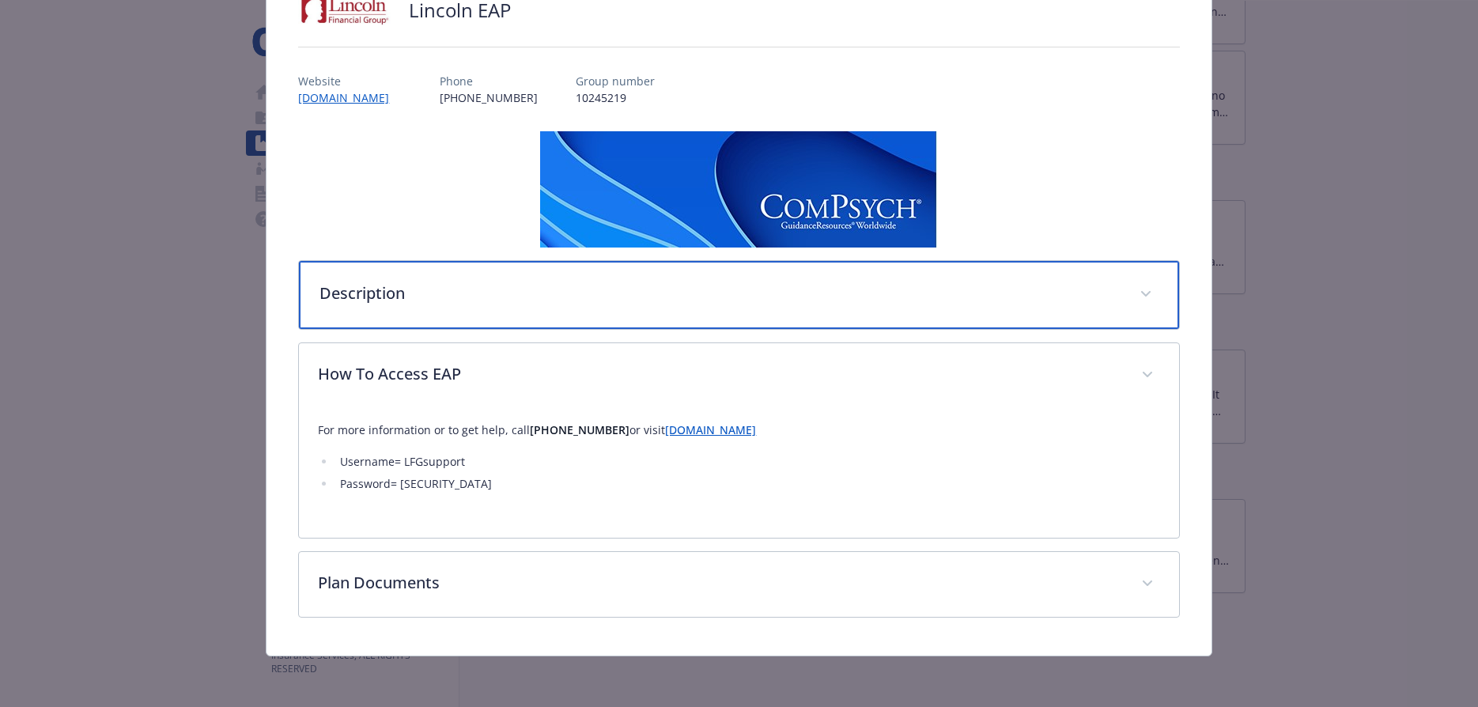
click at [418, 300] on p "Description" at bounding box center [720, 294] width 800 height 24
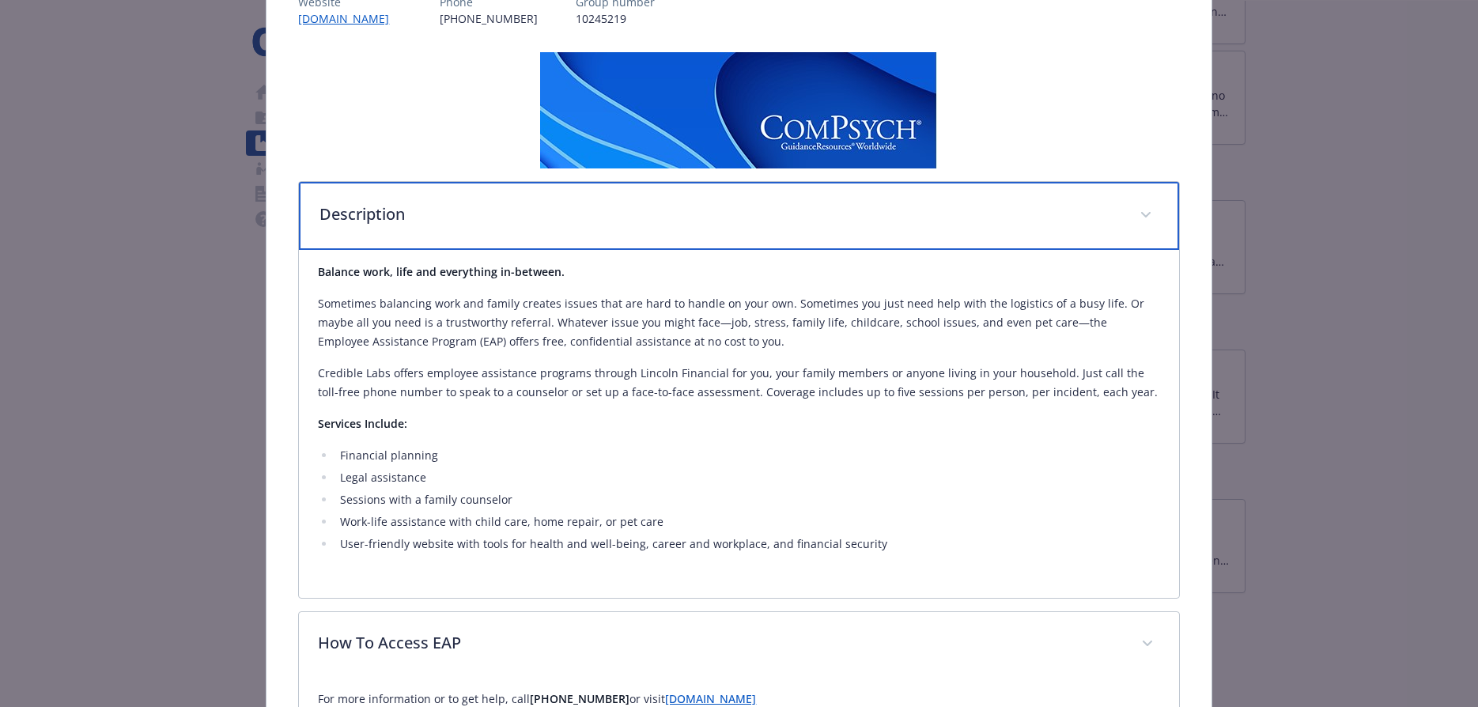
scroll to position [217, 0]
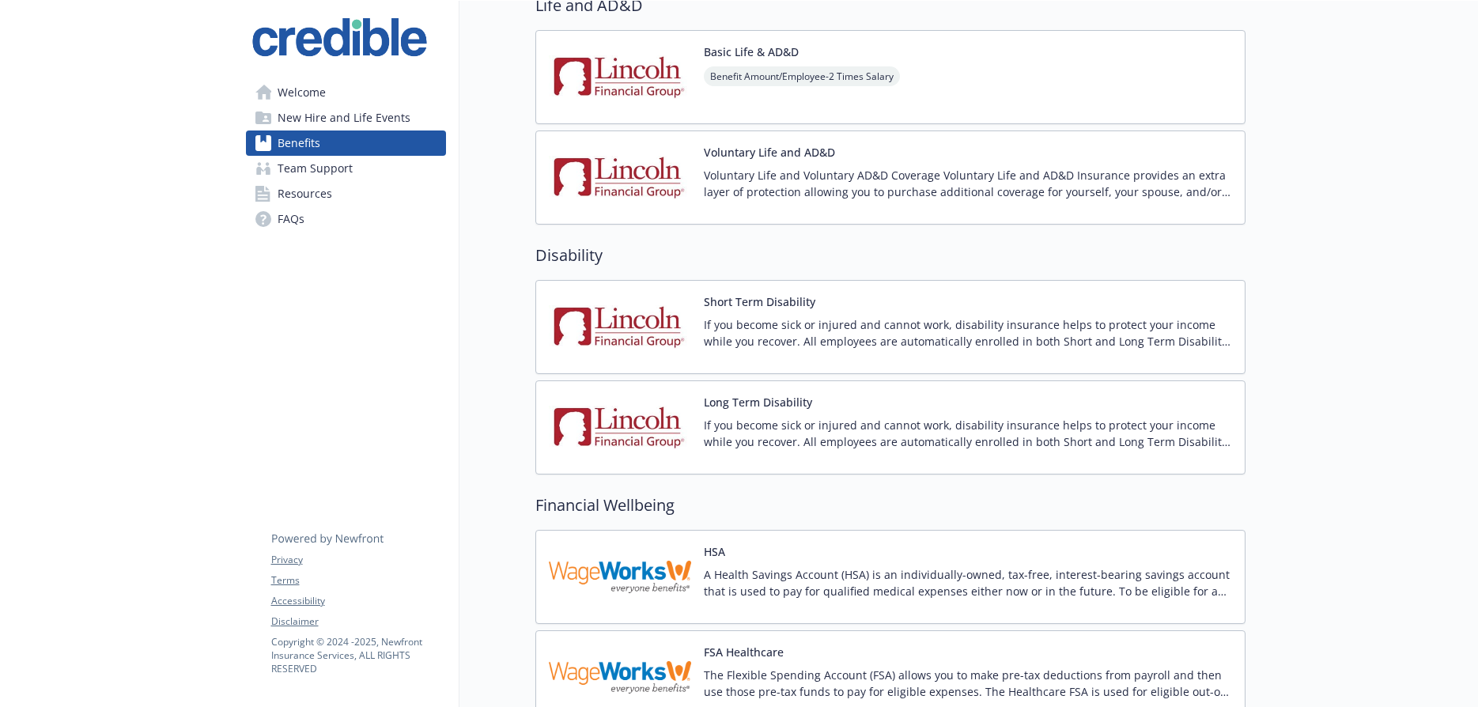
scroll to position [794, 0]
